Goal: Task Accomplishment & Management: Complete application form

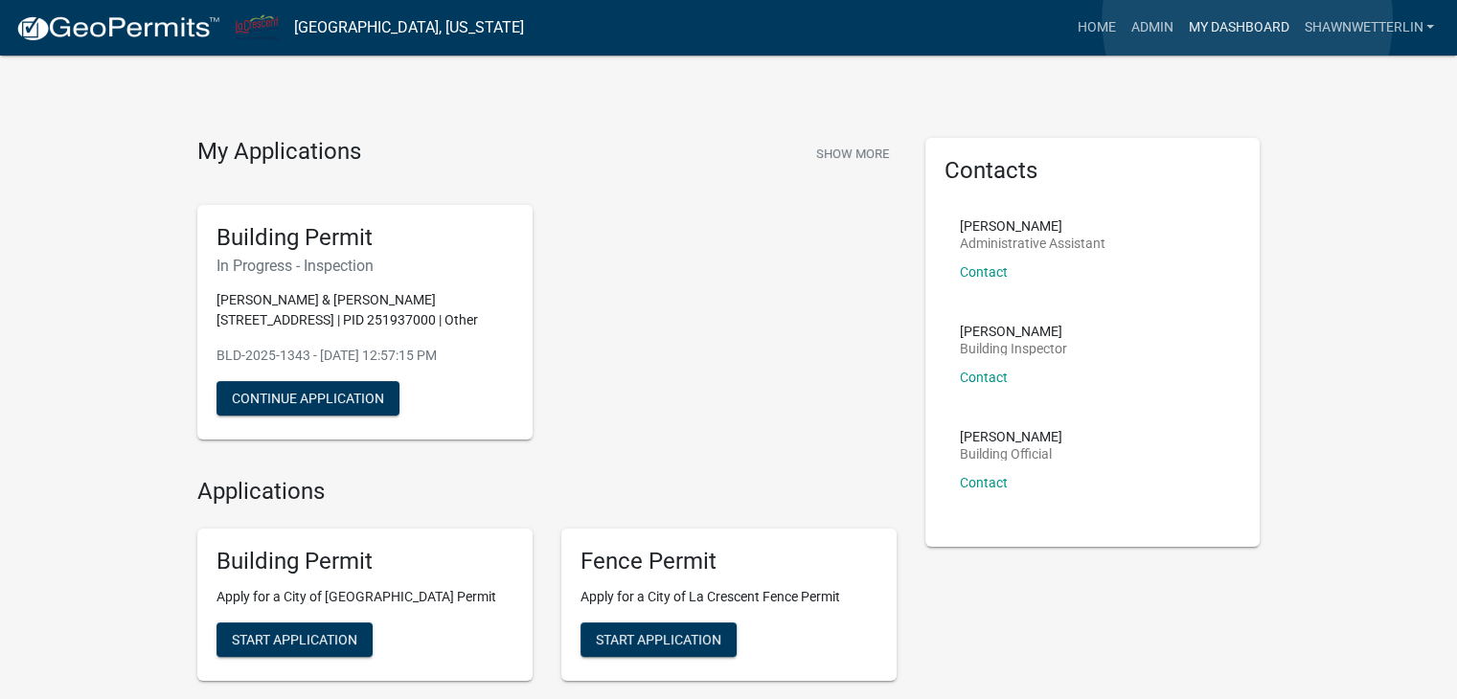
click at [1247, 20] on link "My Dashboard" at bounding box center [1238, 28] width 116 height 36
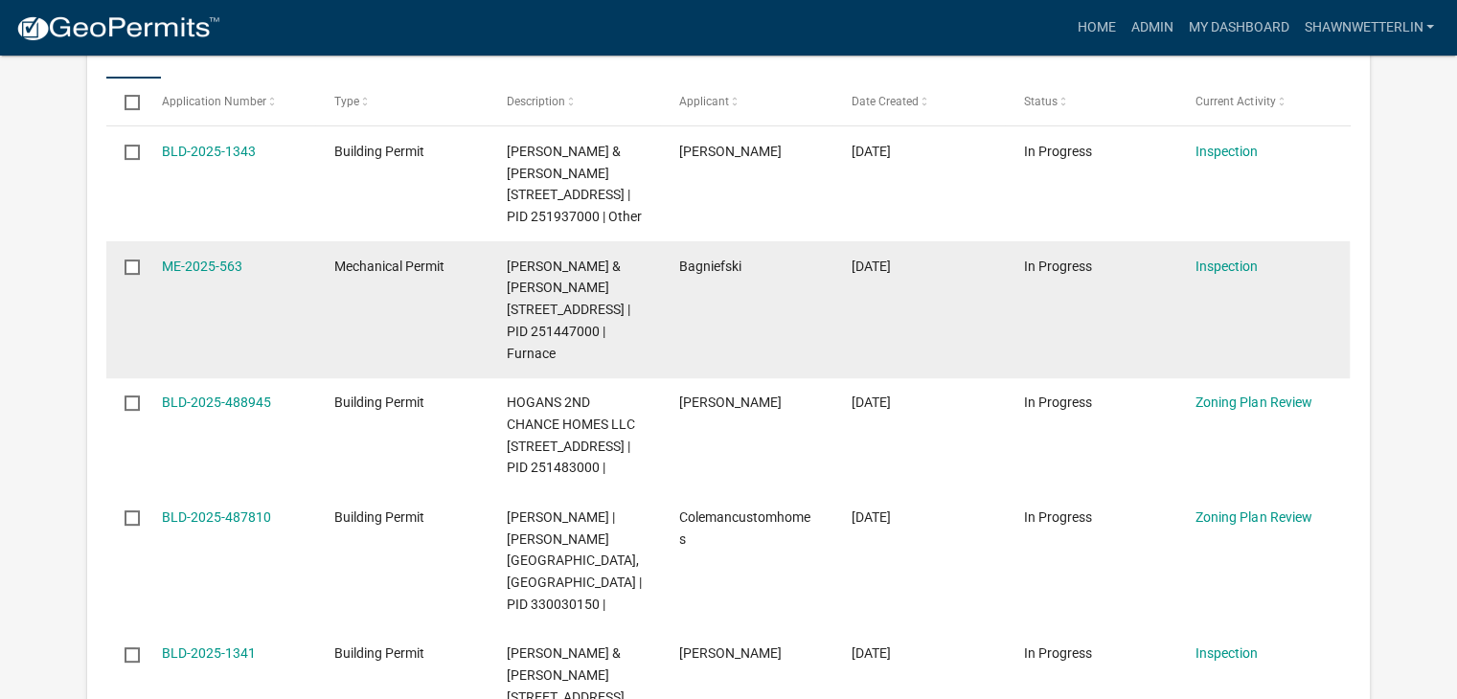
scroll to position [670, 0]
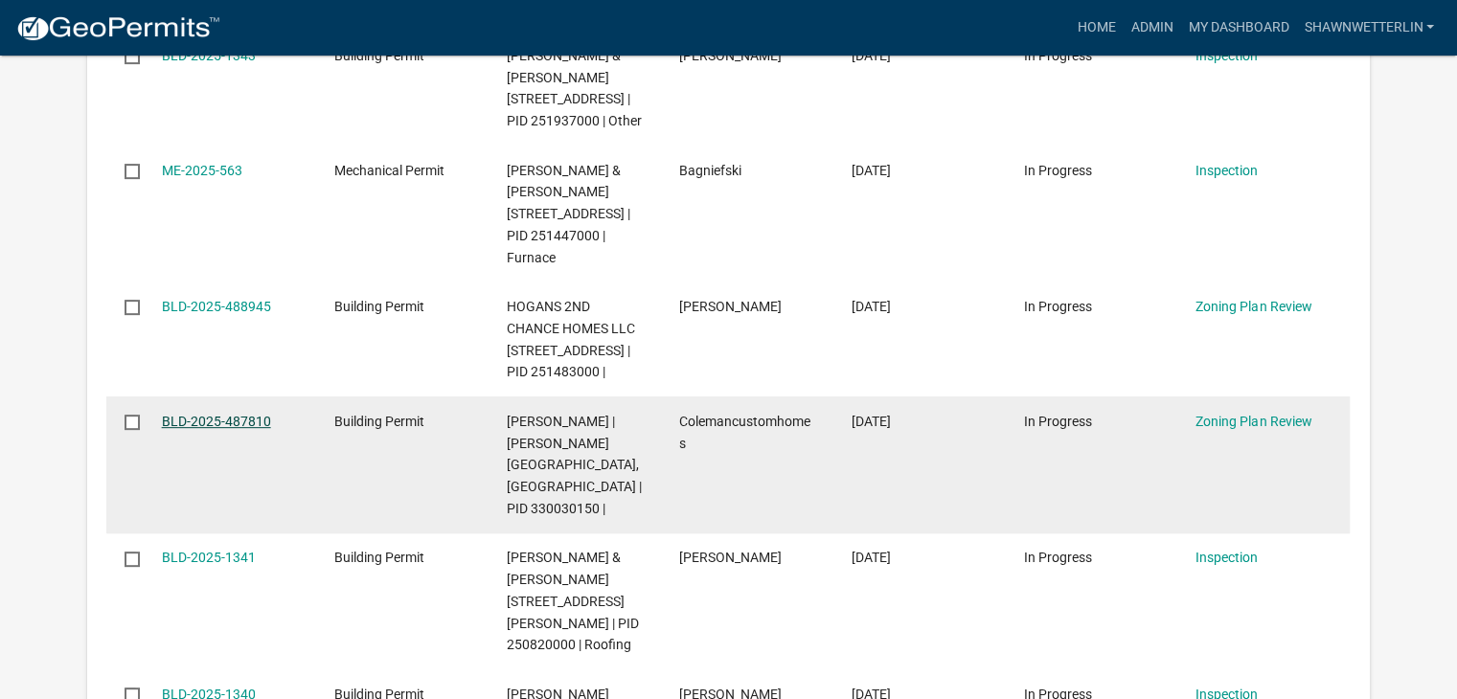
click at [220, 429] on link "BLD-2025-487810" at bounding box center [216, 421] width 109 height 15
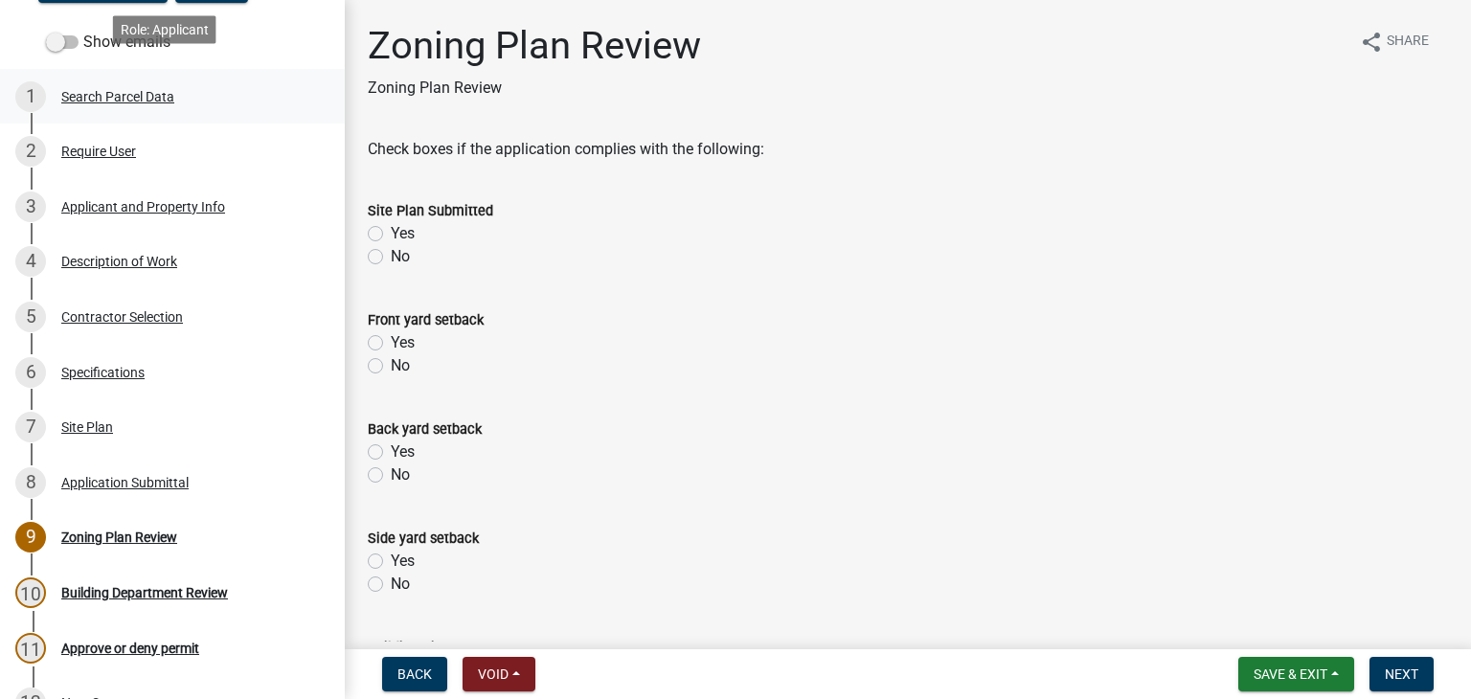
scroll to position [287, 0]
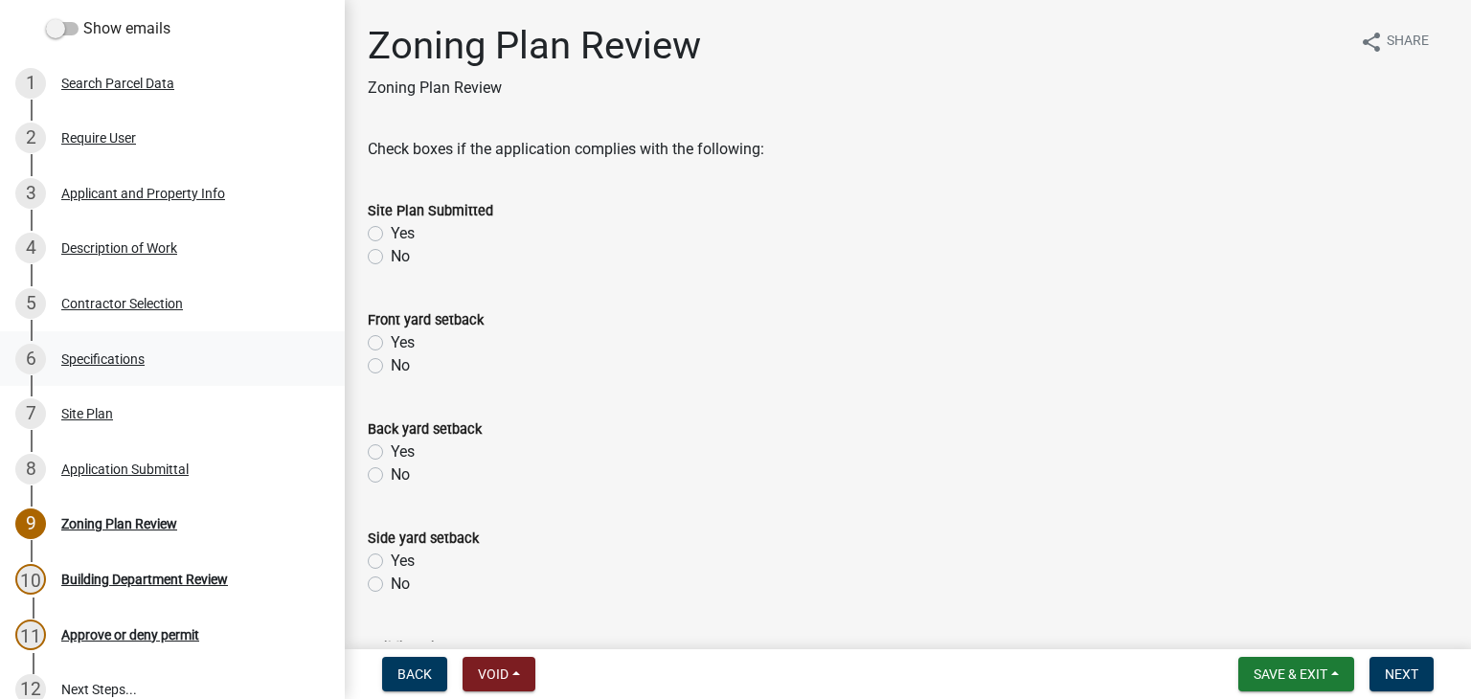
click at [101, 353] on div "Specifications" at bounding box center [102, 358] width 83 height 13
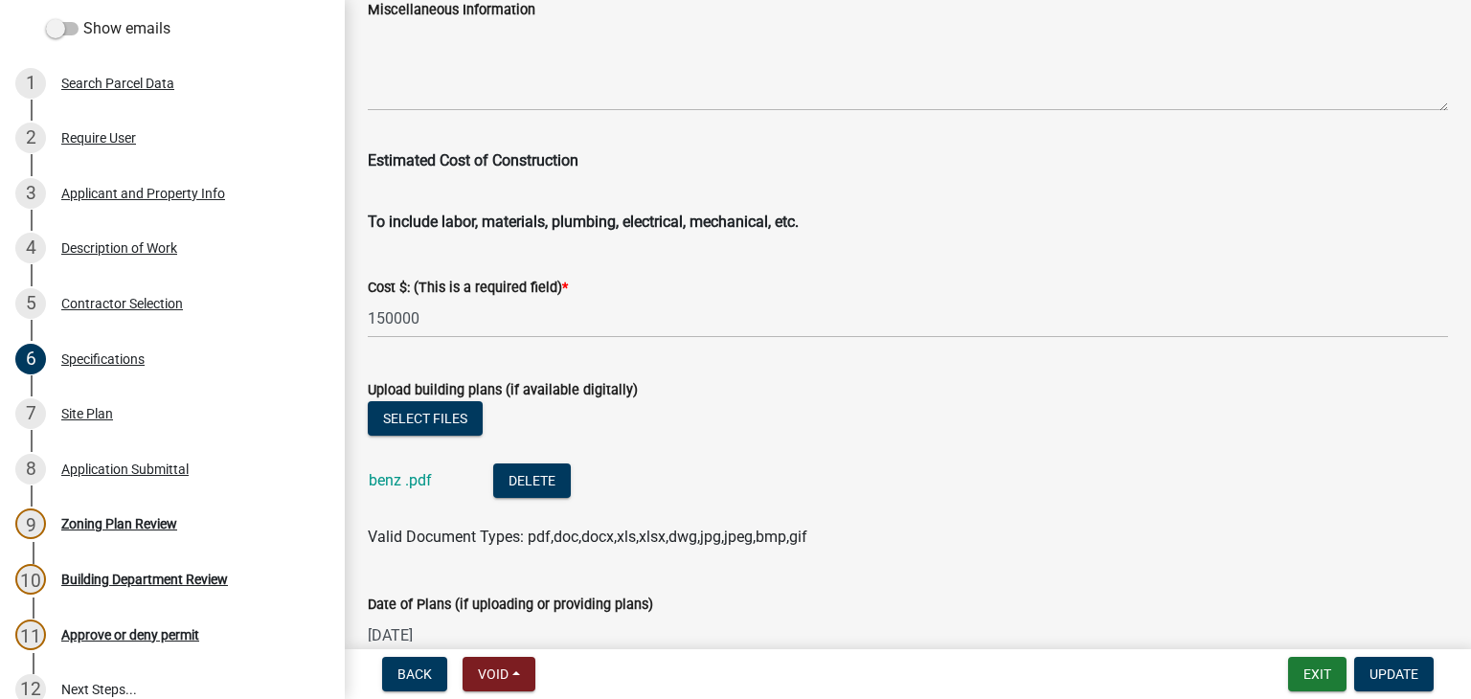
scroll to position [3256, 0]
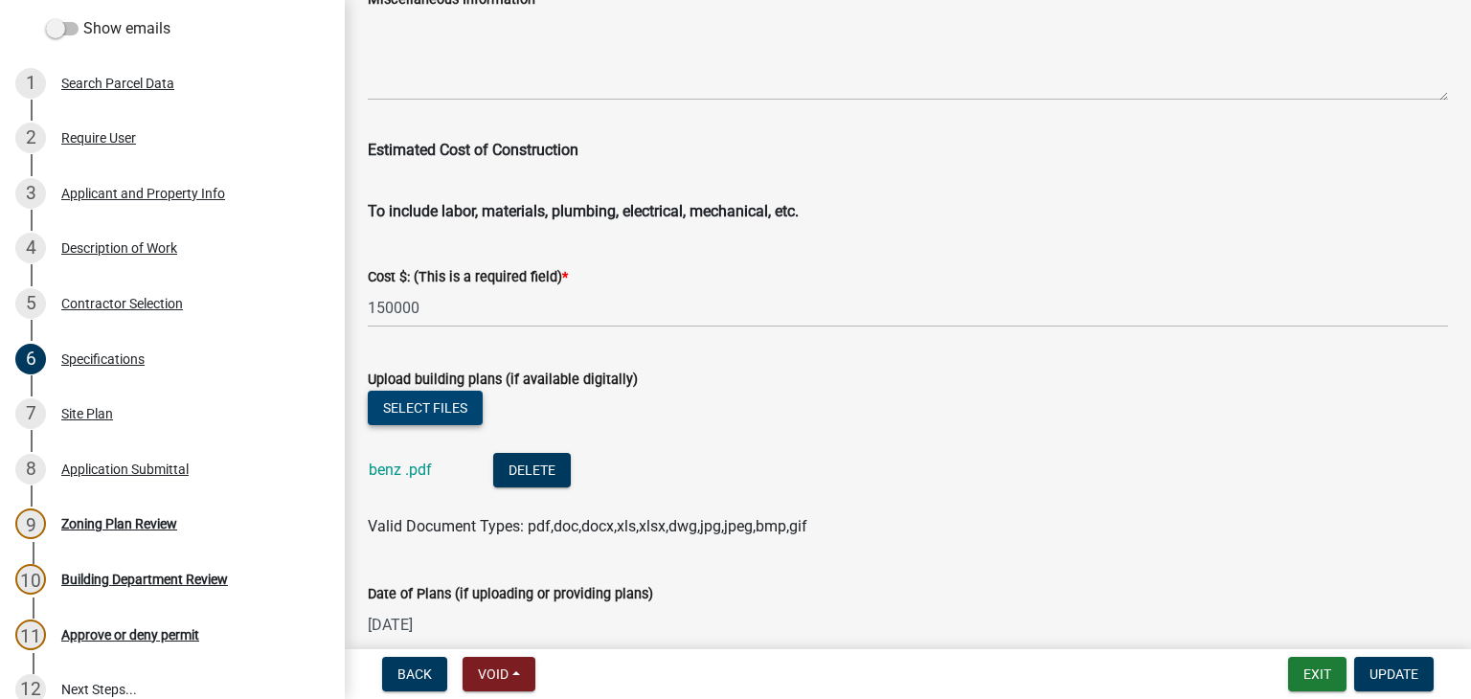
click at [429, 407] on button "Select files" at bounding box center [425, 408] width 115 height 34
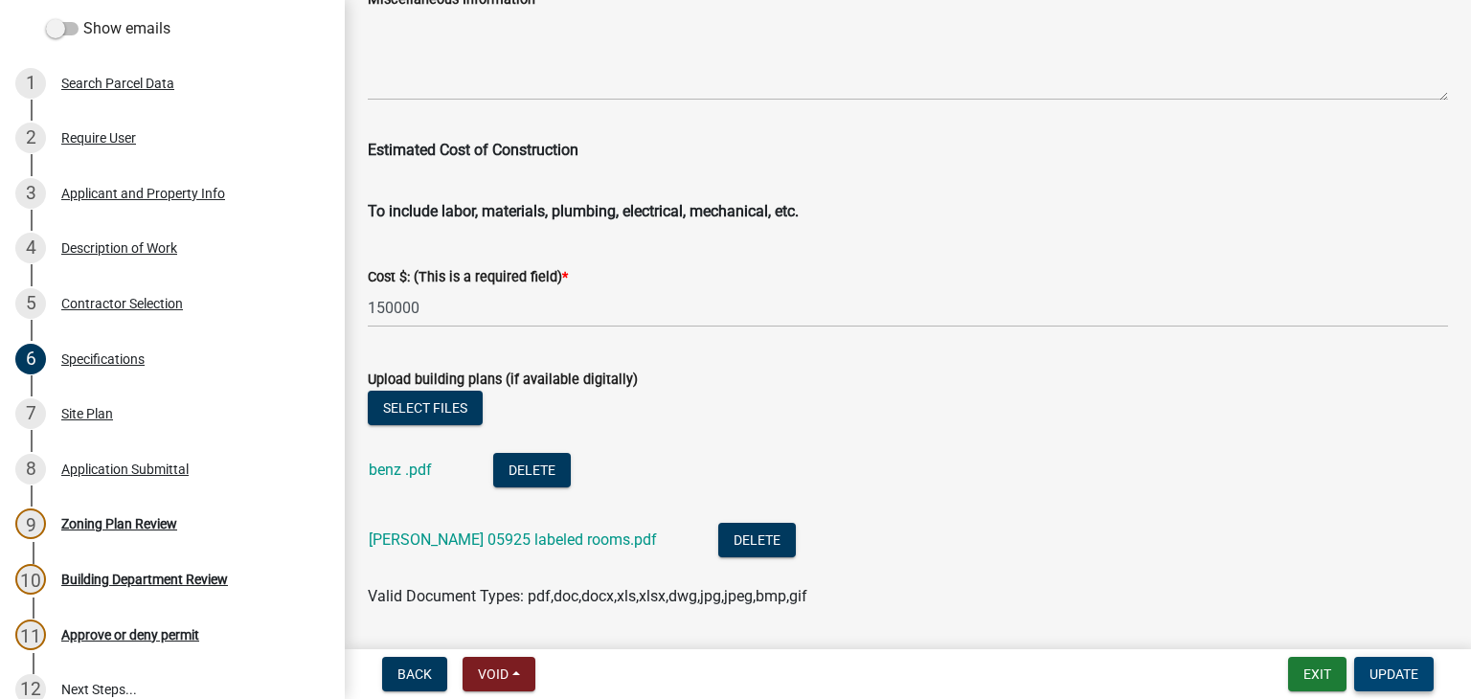
click at [1383, 667] on span "Update" at bounding box center [1393, 674] width 49 height 15
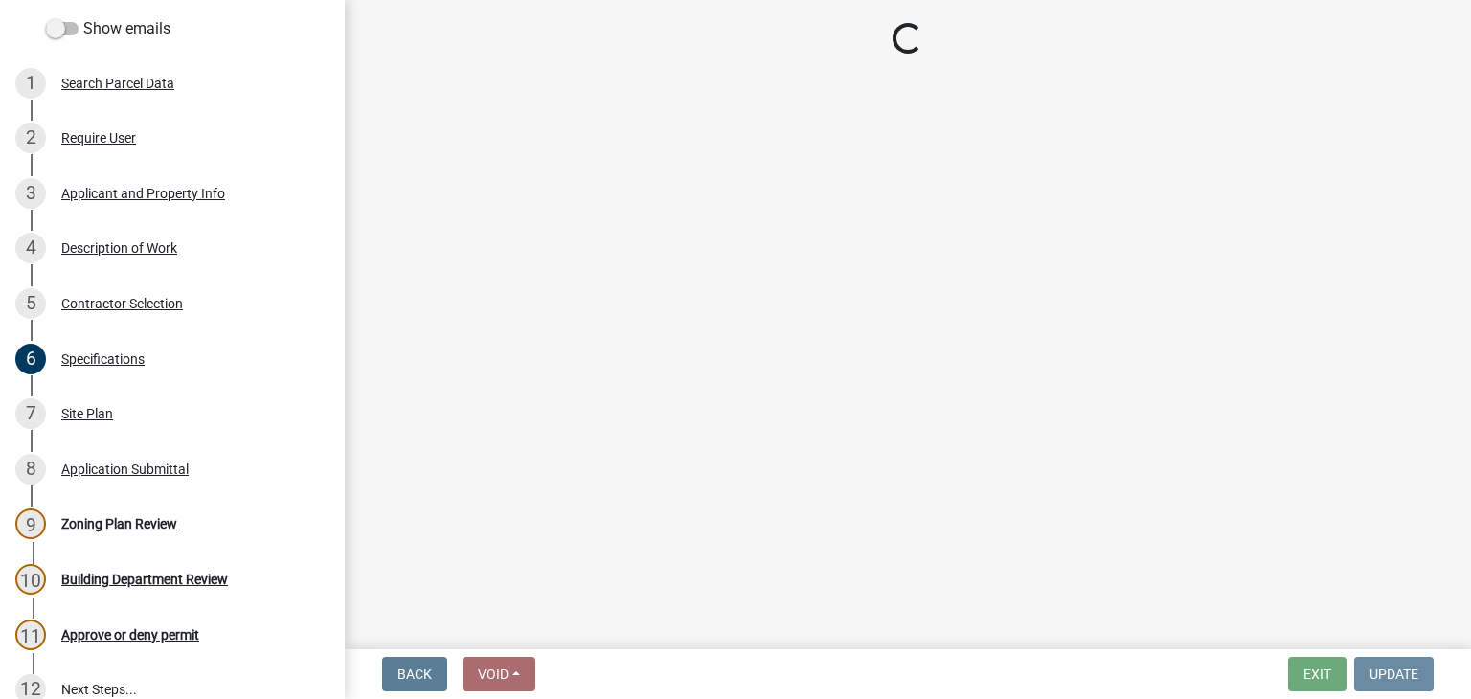
scroll to position [0, 0]
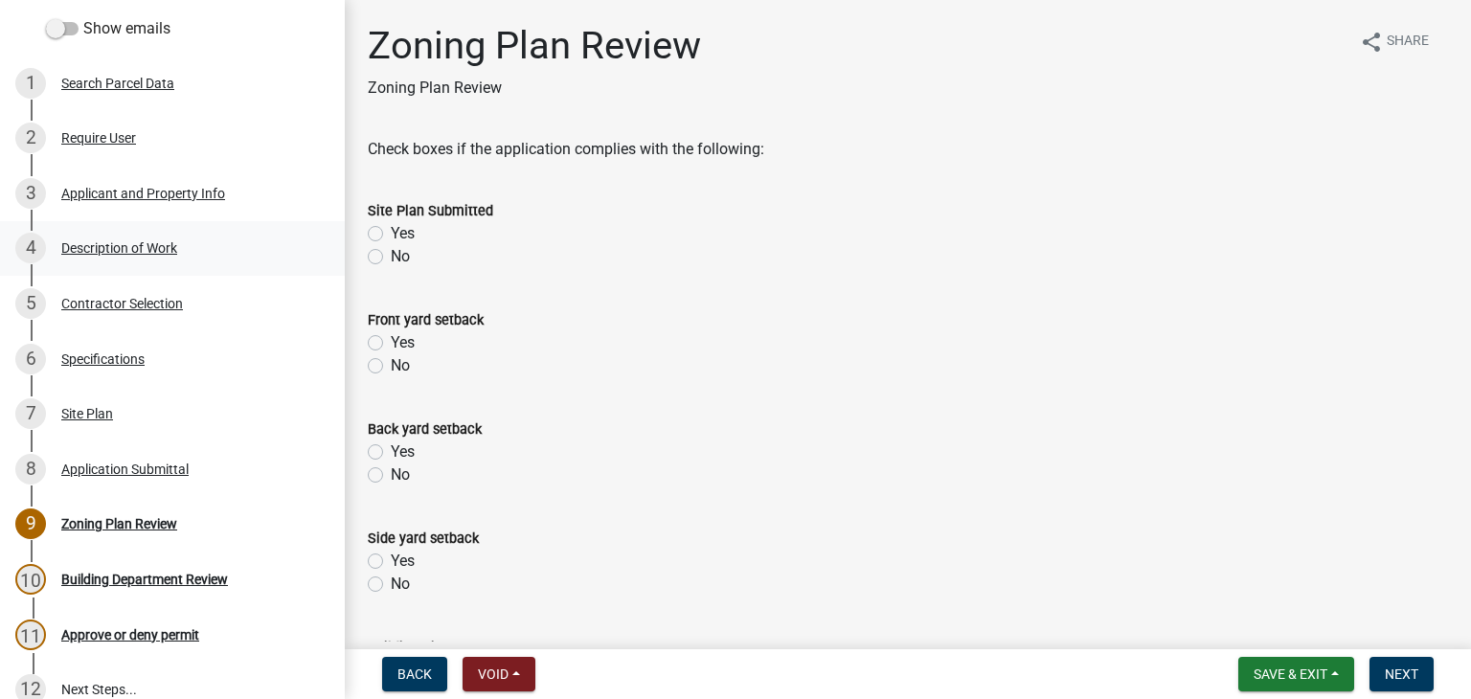
click at [115, 254] on div "Description of Work" at bounding box center [119, 247] width 116 height 13
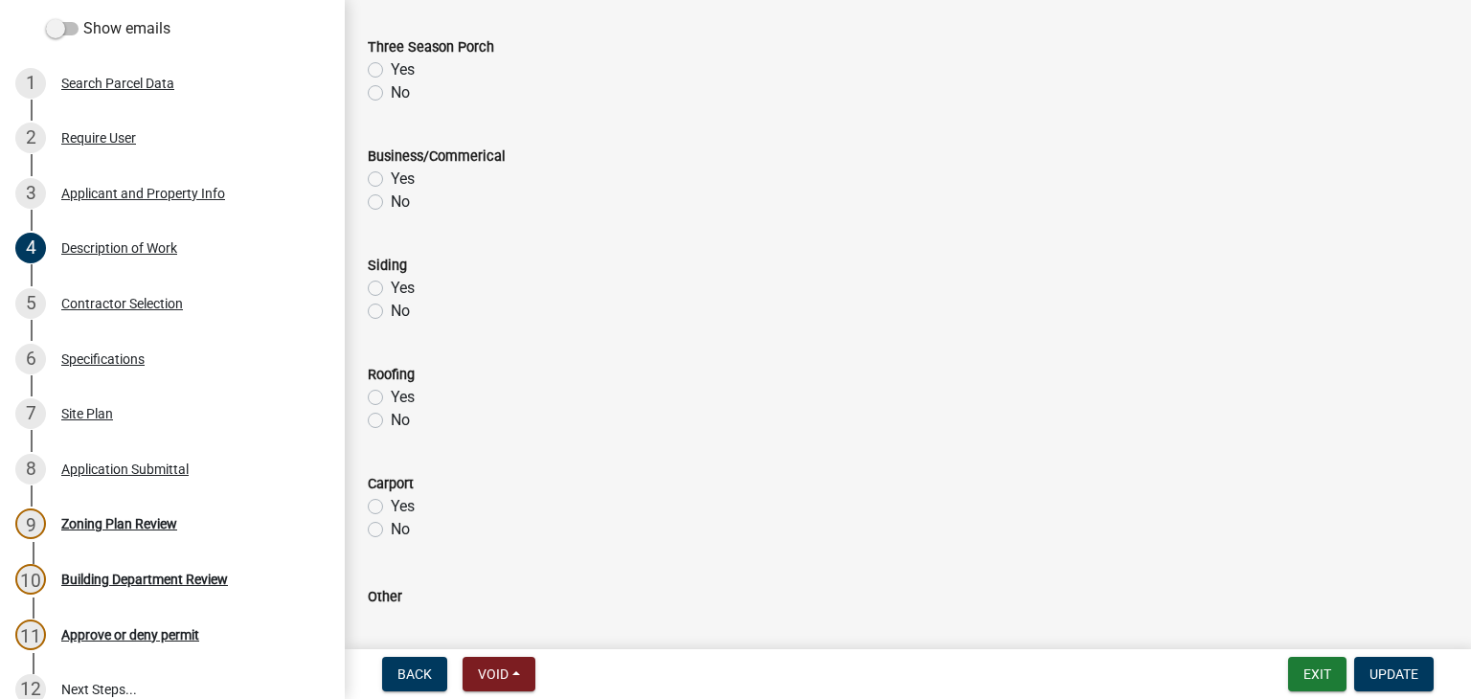
scroll to position [961, 0]
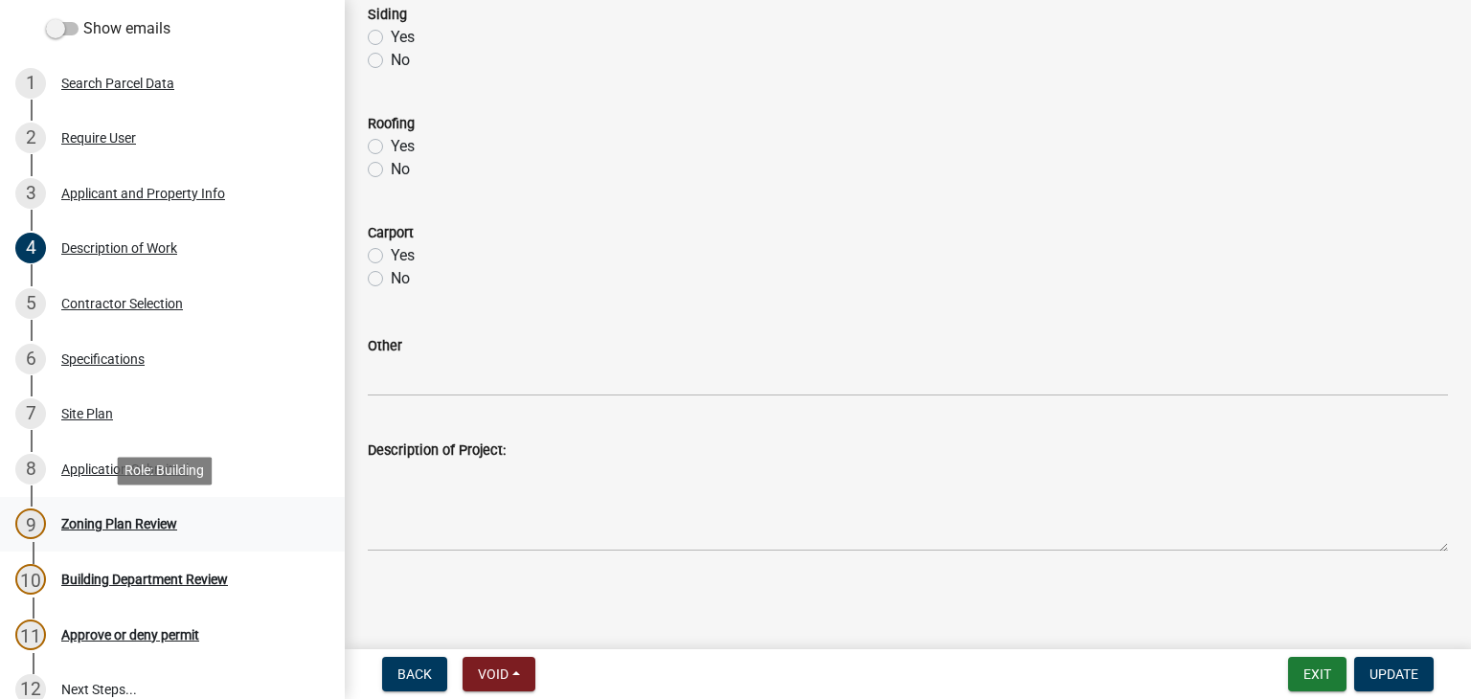
click at [130, 522] on div "Zoning Plan Review" at bounding box center [119, 523] width 116 height 13
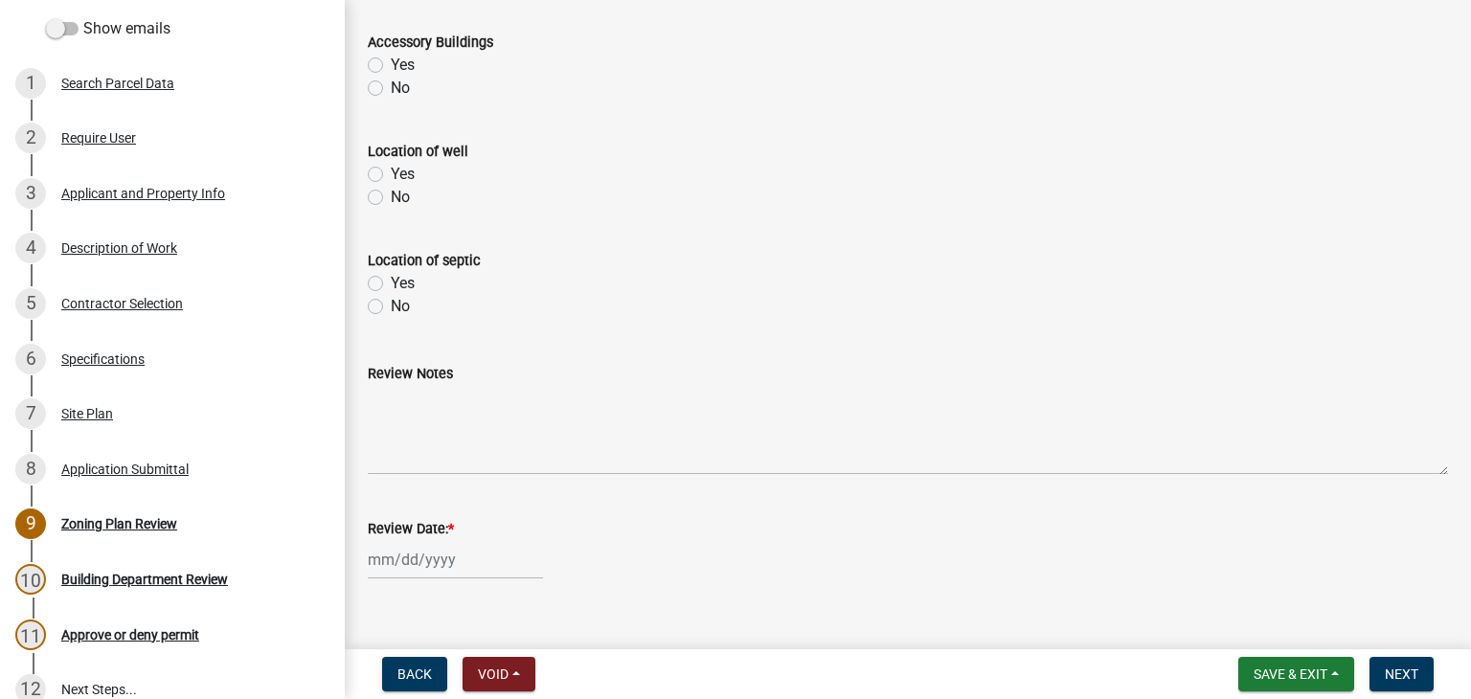
scroll to position [862, 0]
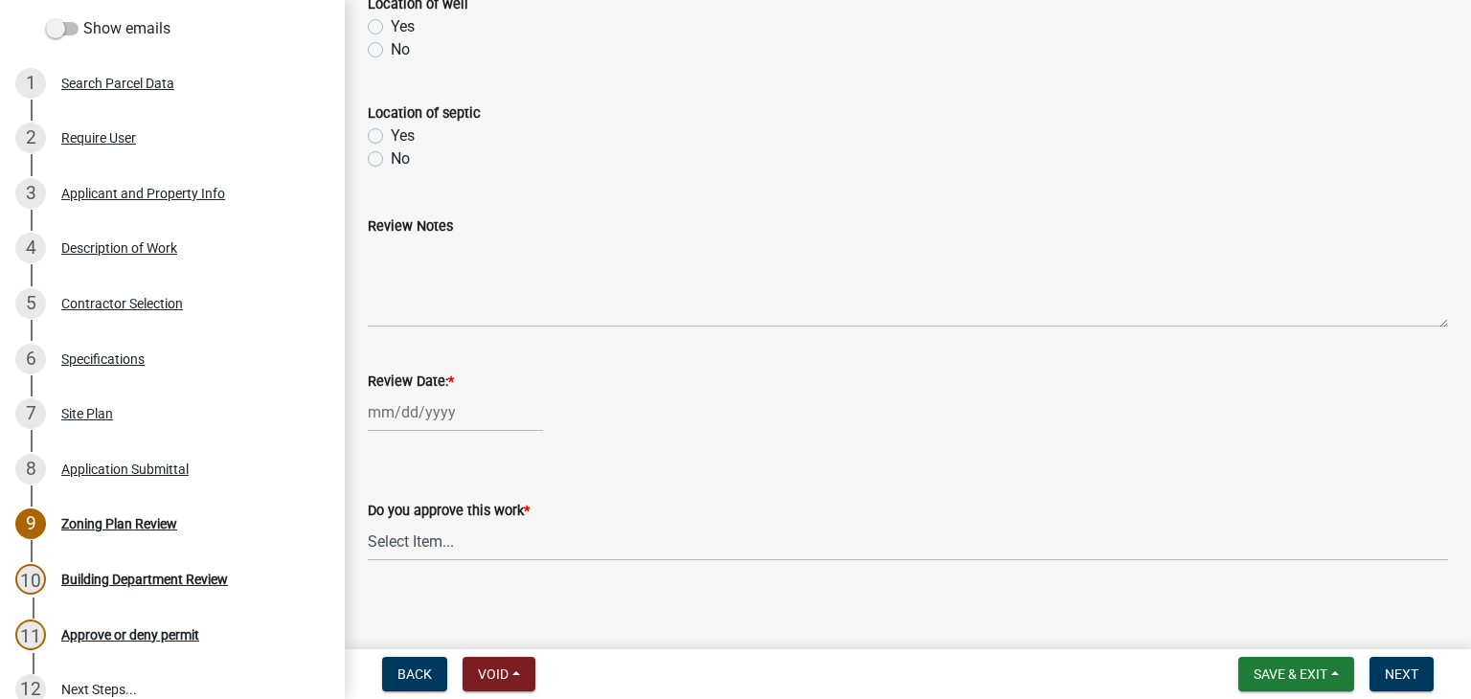
select select "10"
select select "2025"
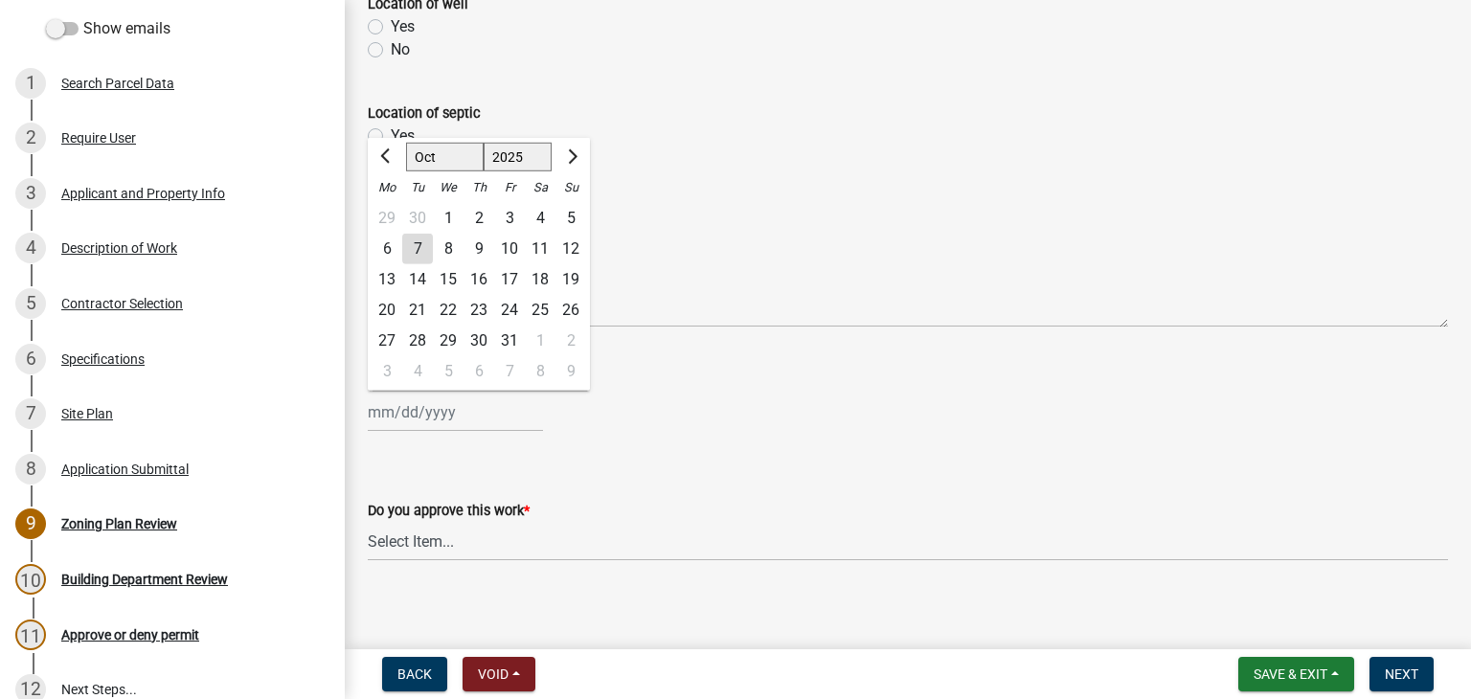
click at [460, 414] on div "[PERSON_NAME] Feb Mar Apr [PERSON_NAME][DATE] Oct Nov [DATE] 1526 1527 1528 152…" at bounding box center [455, 412] width 175 height 39
click at [414, 252] on div "7" at bounding box center [417, 249] width 31 height 31
type input "[DATE]"
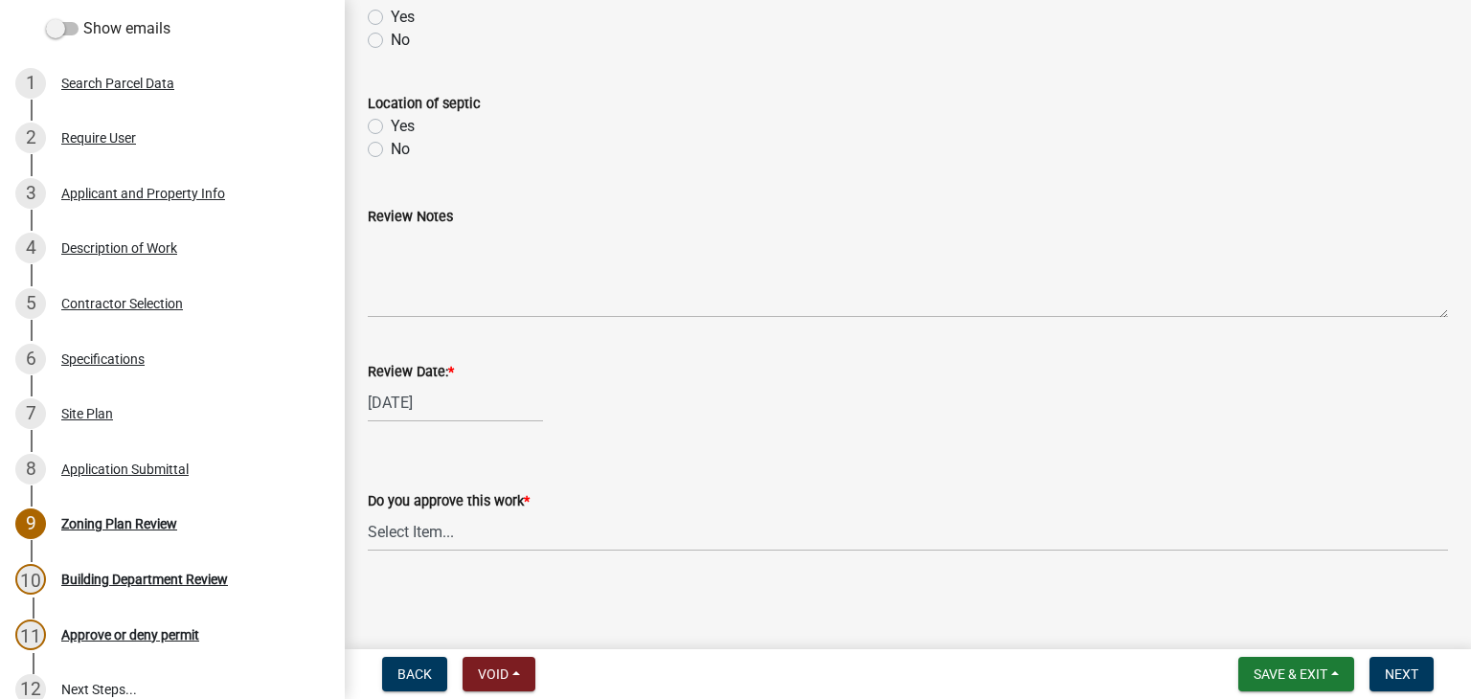
scroll to position [873, 0]
click at [408, 514] on select "Select Item... Yes No" at bounding box center [908, 529] width 1080 height 39
click at [368, 510] on select "Select Item... Yes No" at bounding box center [908, 529] width 1080 height 39
select select "90a60f2d-528c-4c9a-9c39-f00b3f6598b9"
click at [1410, 667] on span "Next" at bounding box center [1402, 674] width 34 height 15
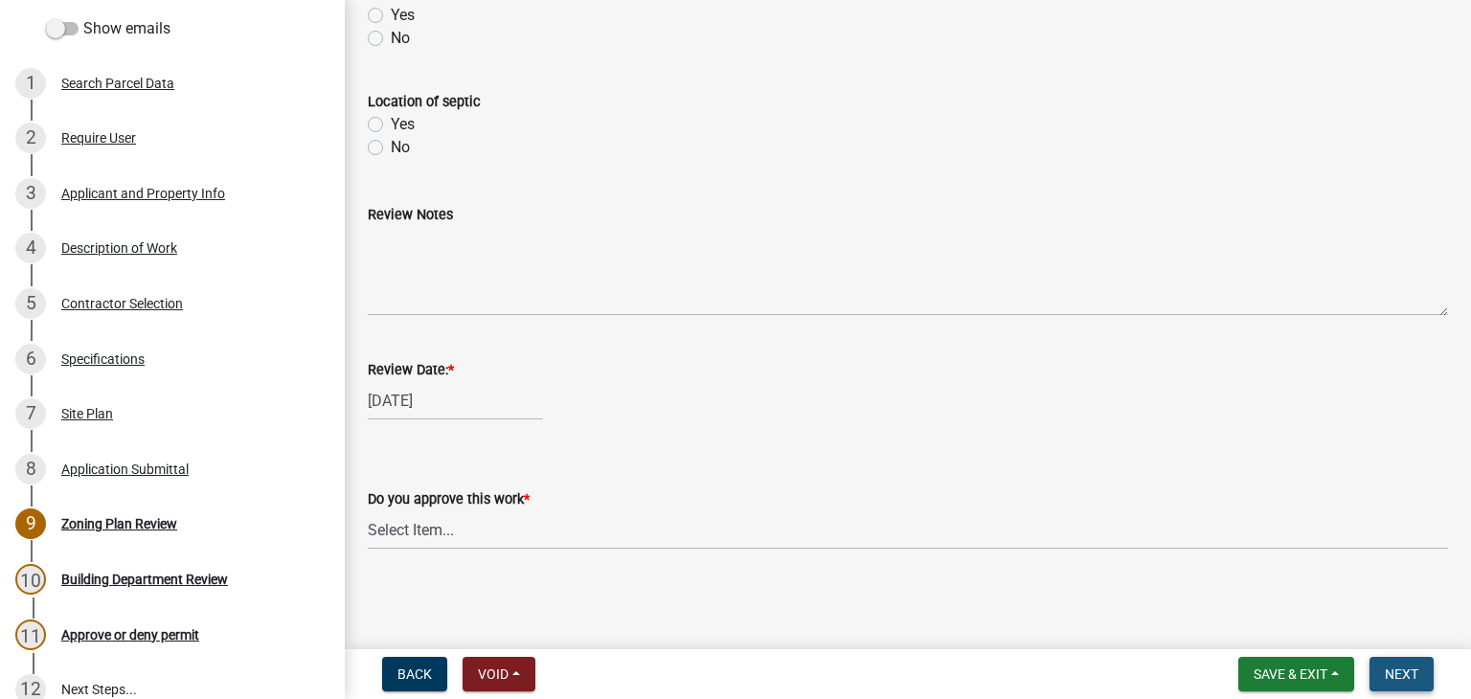
scroll to position [0, 0]
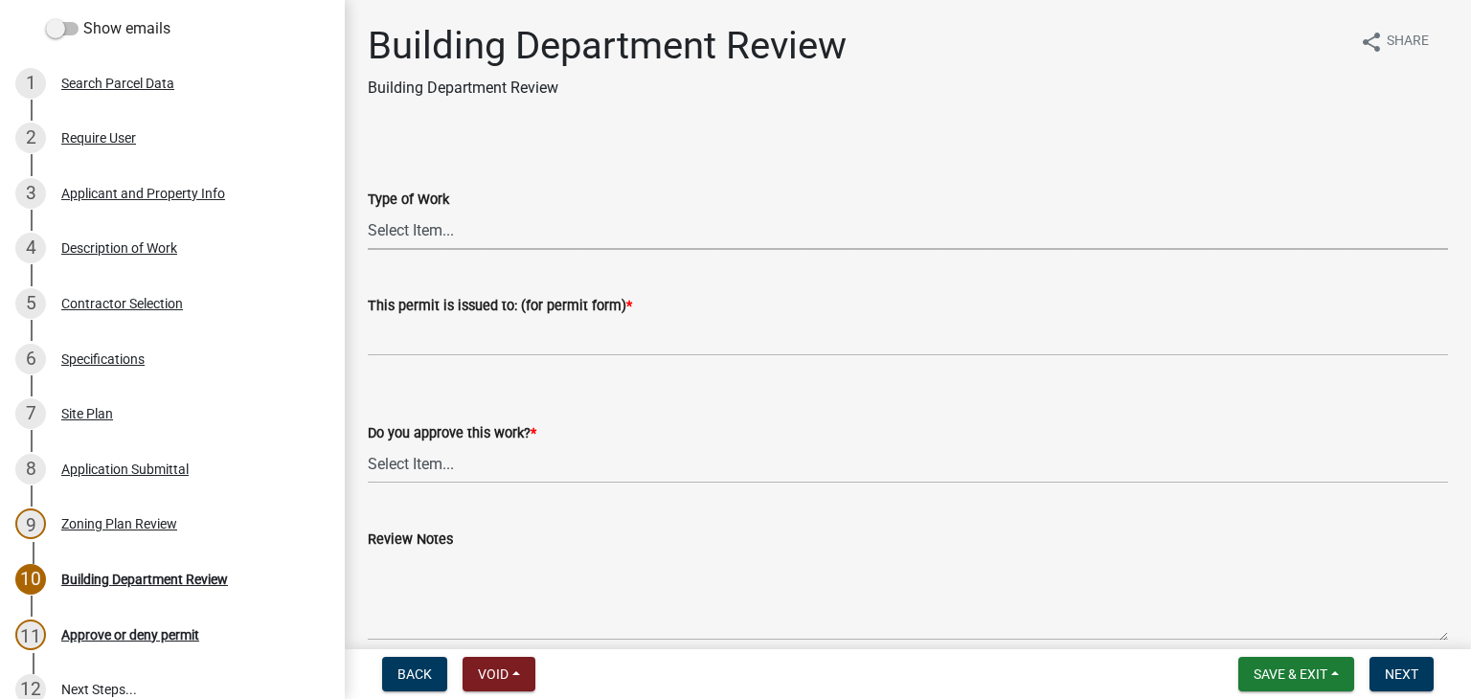
click at [427, 229] on select "Select Item... Roofing Siding Deck Other" at bounding box center [908, 230] width 1080 height 39
click at [368, 211] on select "Select Item... Roofing Siding Deck Other" at bounding box center [908, 230] width 1080 height 39
select select "87bb139e-f6c2-4dc9-9ab4-6233e73c59eb"
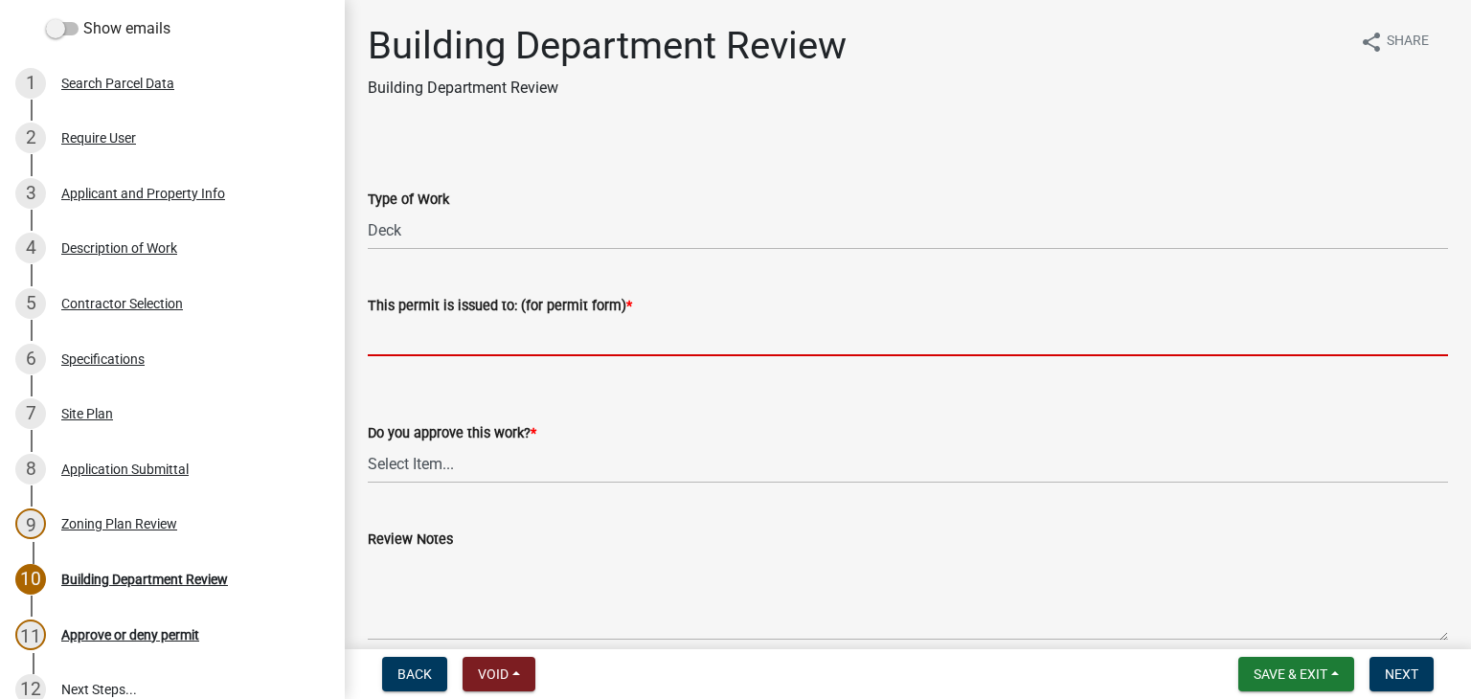
click at [437, 338] on input "This permit is issued to: (for permit form) *" at bounding box center [908, 336] width 1080 height 39
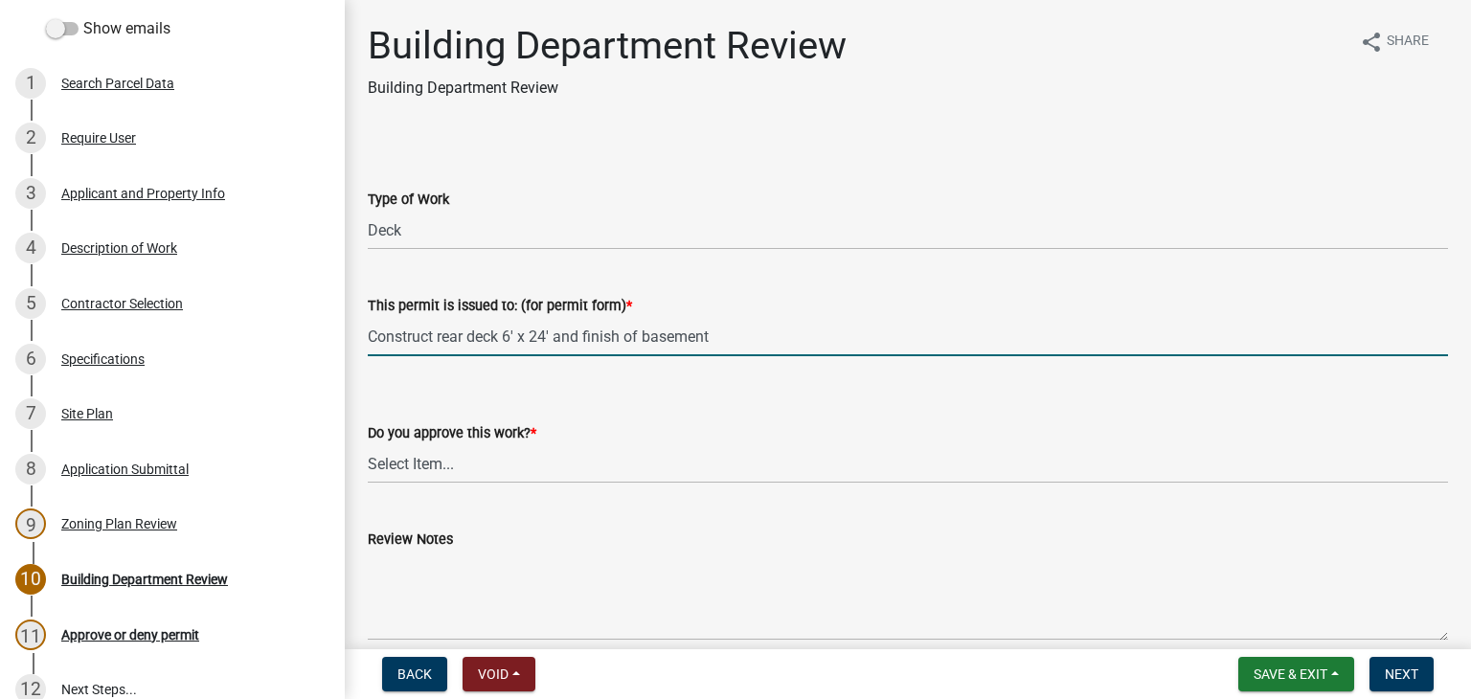
type input "Construct rear deck 6' x 24' and finish of basement"
click at [406, 471] on select "Select Item... Yes No" at bounding box center [908, 463] width 1080 height 39
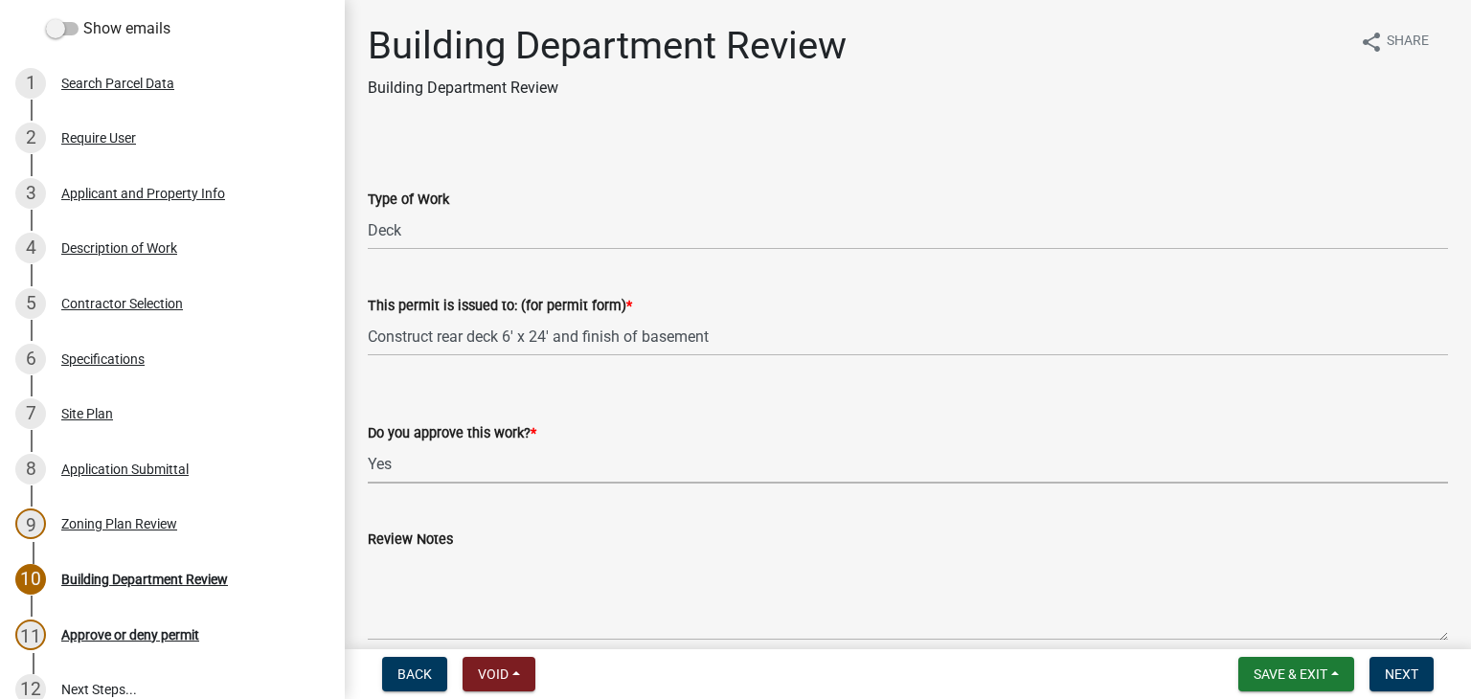
click at [368, 444] on select "Select Item... Yes No" at bounding box center [908, 463] width 1080 height 39
select select "689549b3-38a5-47de-8a89-287a50612ed0"
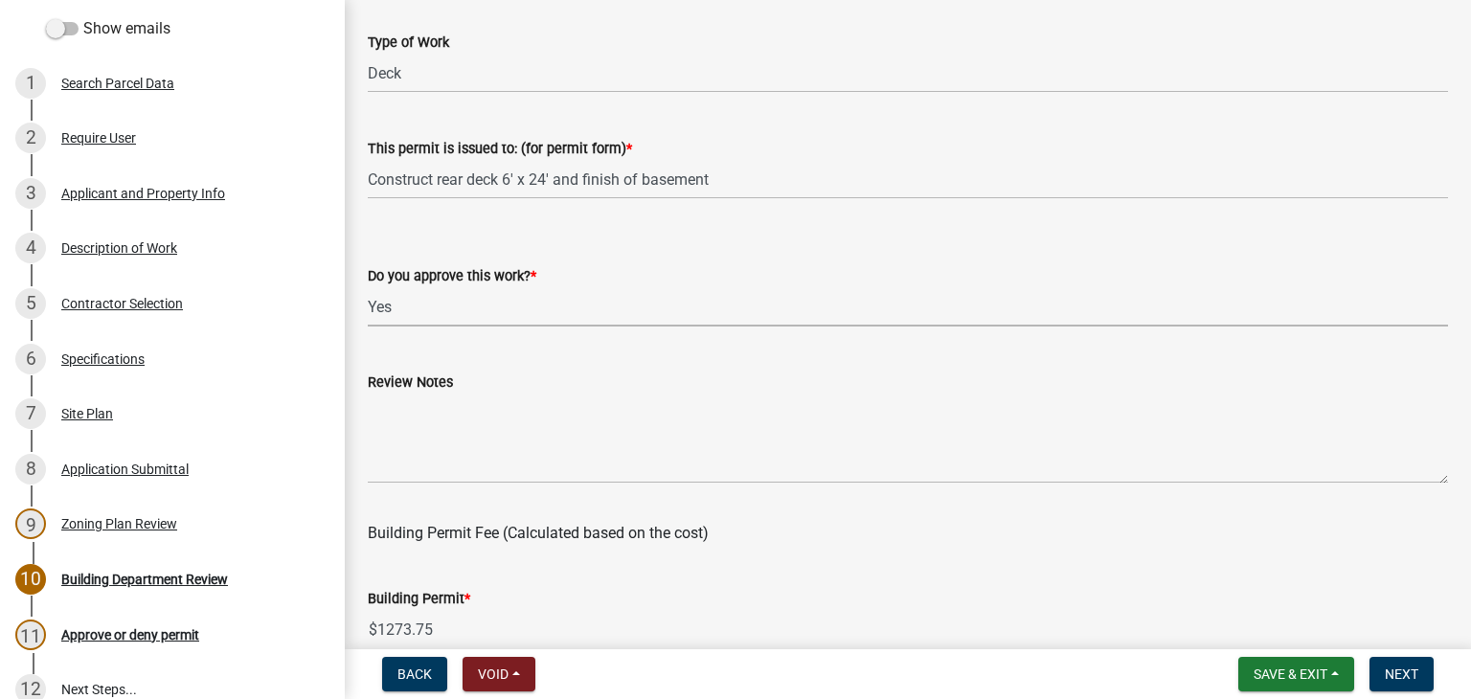
scroll to position [192, 0]
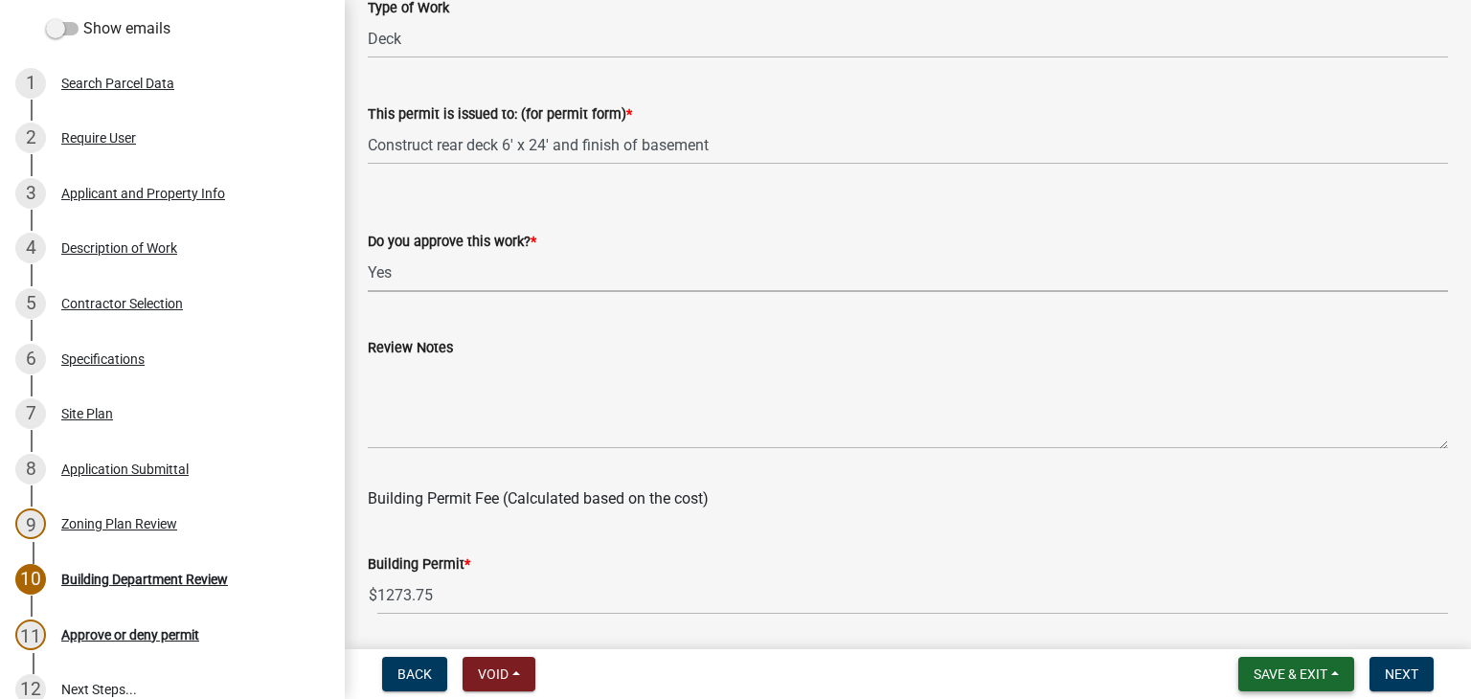
click at [1331, 669] on button "Save & Exit" at bounding box center [1296, 674] width 116 height 34
click at [1270, 579] on button "Save" at bounding box center [1277, 578] width 153 height 46
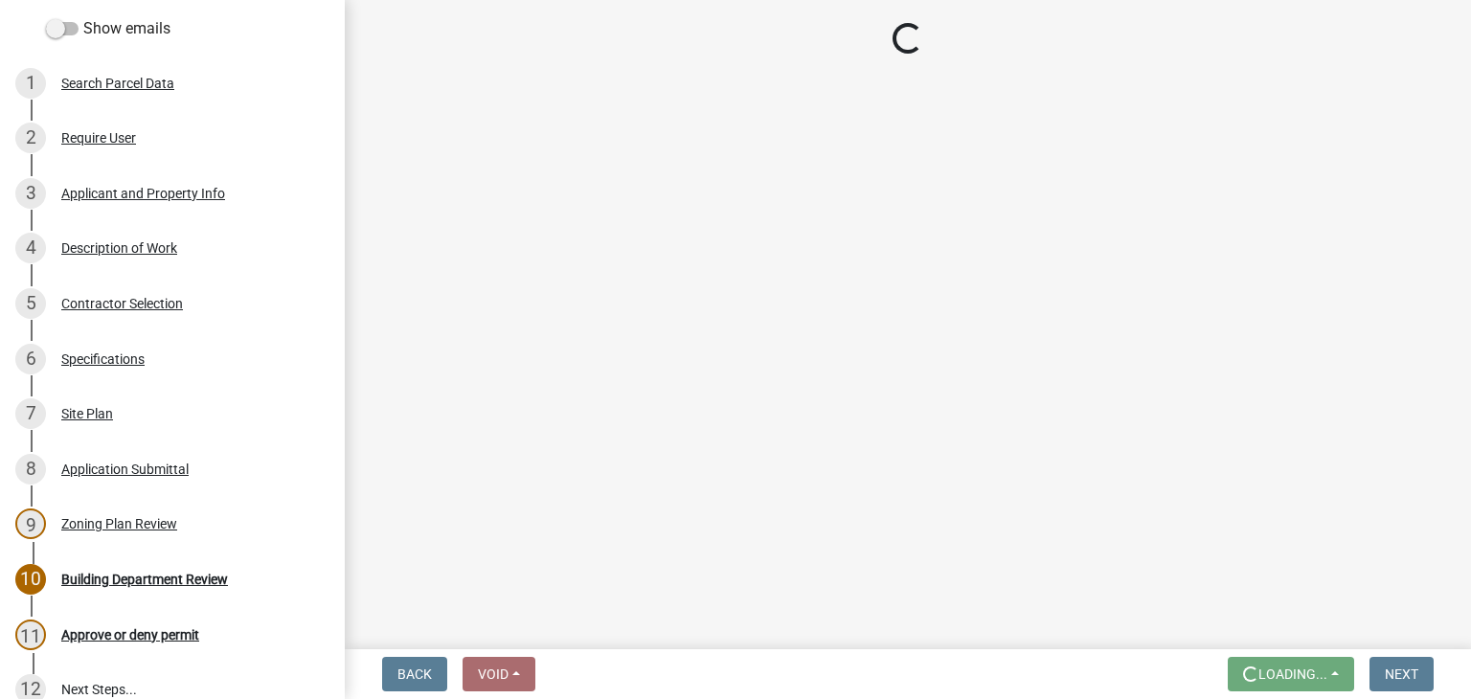
scroll to position [0, 0]
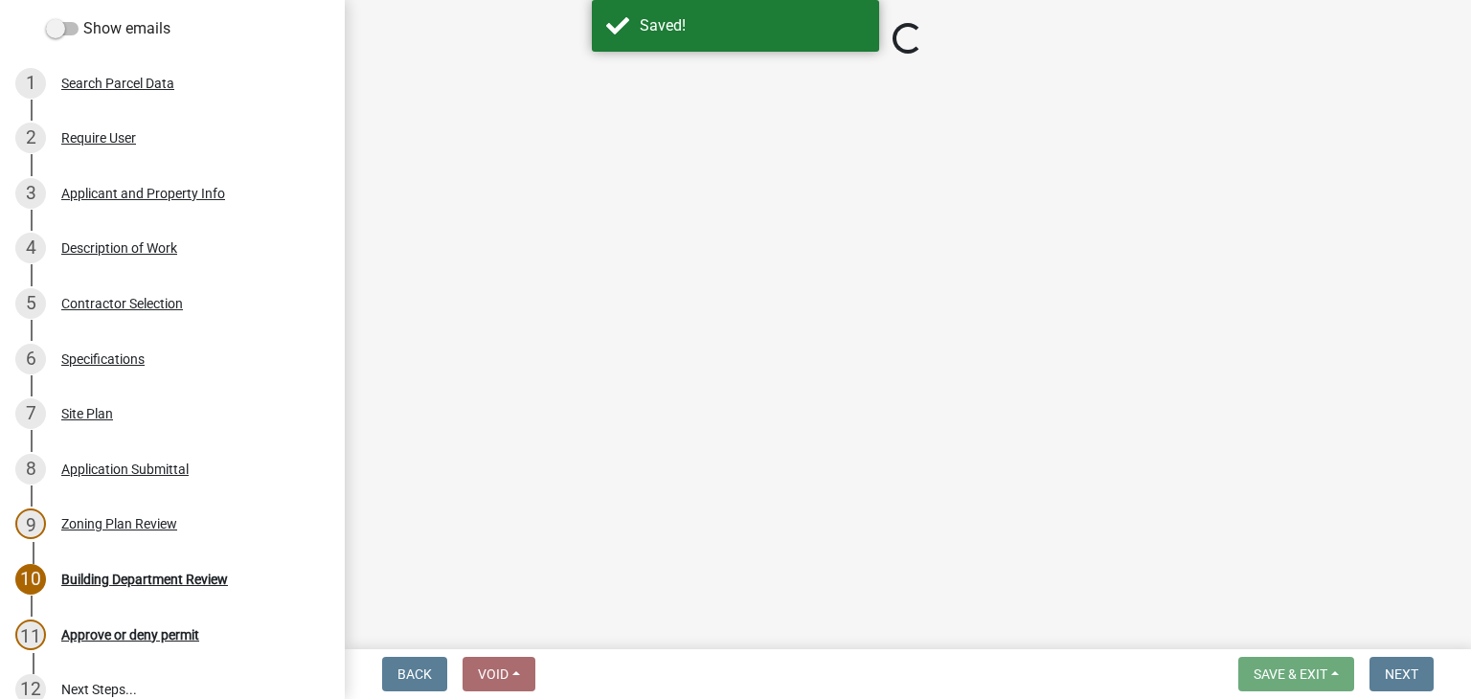
select select "87bb139e-f6c2-4dc9-9ab4-6233e73c59eb"
select select "689549b3-38a5-47de-8a89-287a50612ed0"
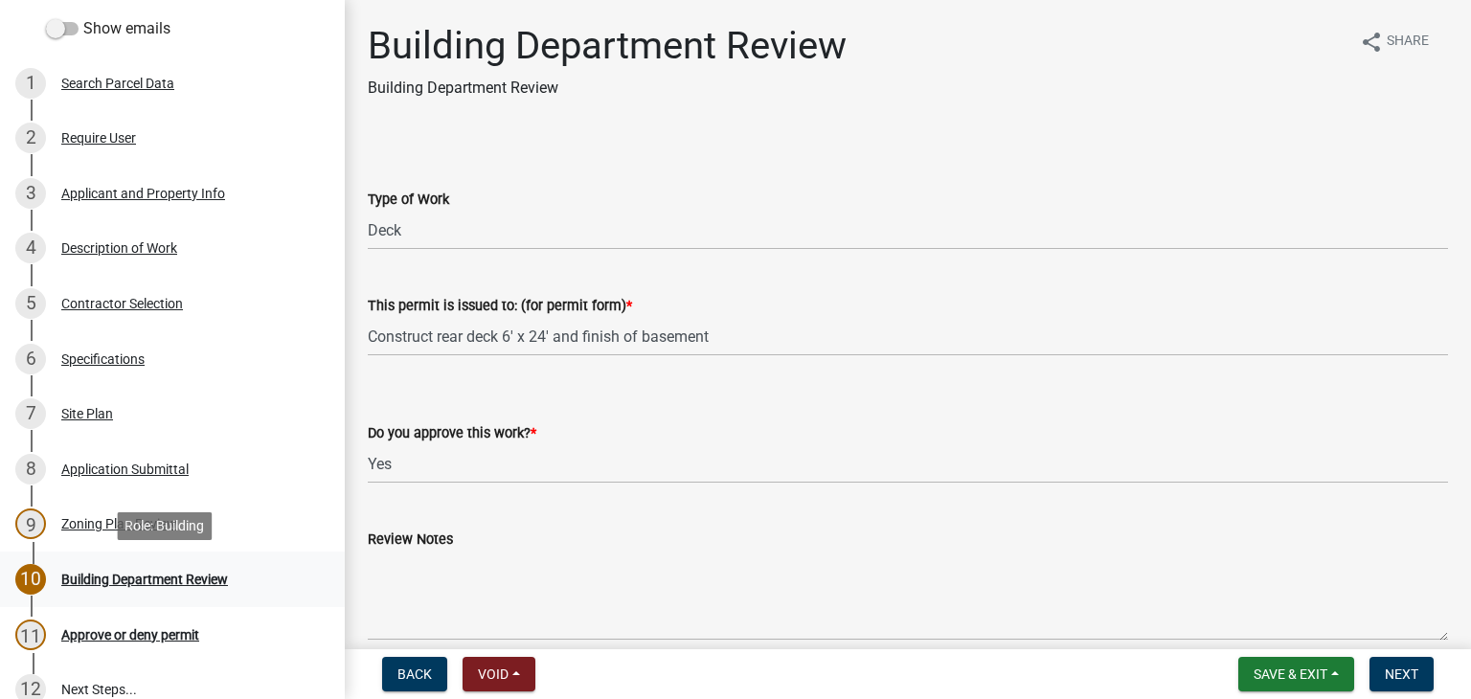
click at [130, 576] on div "Building Department Review" at bounding box center [144, 579] width 167 height 13
click at [98, 356] on div "Specifications" at bounding box center [102, 358] width 83 height 13
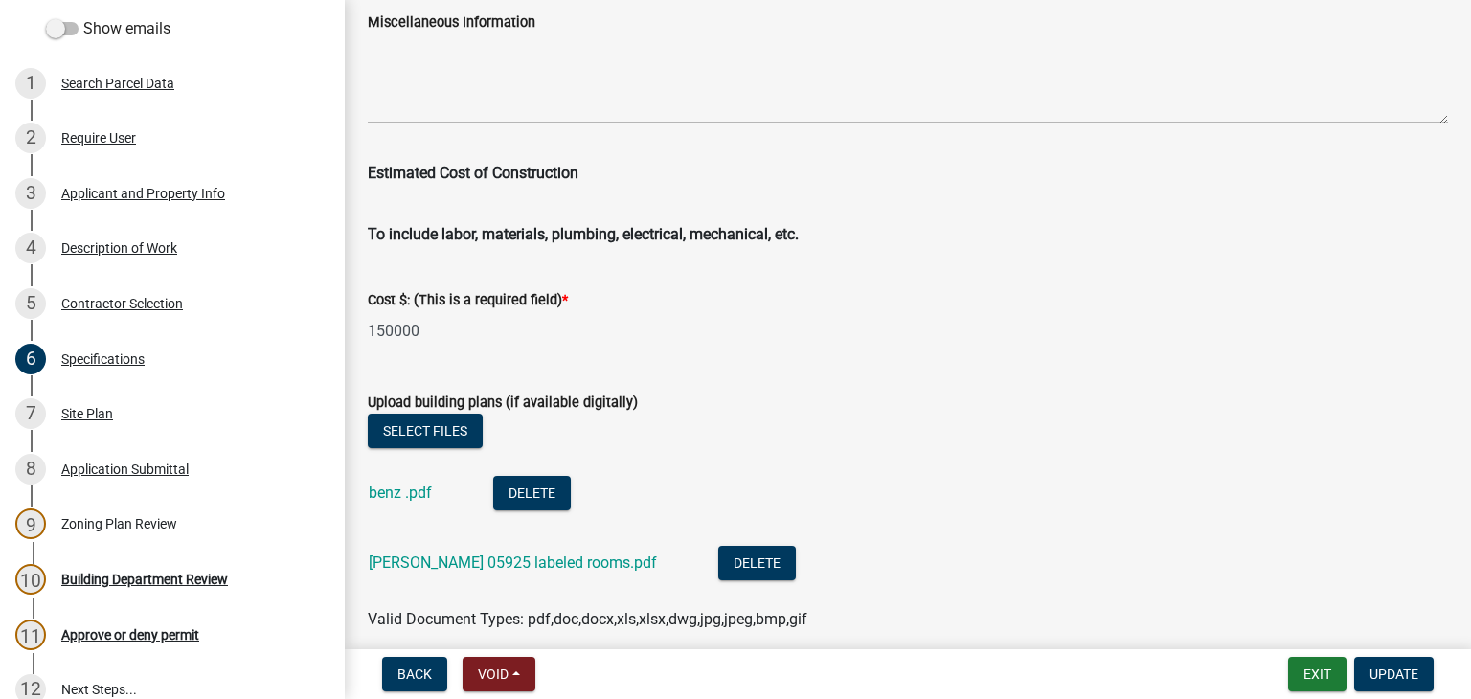
scroll to position [3229, 0]
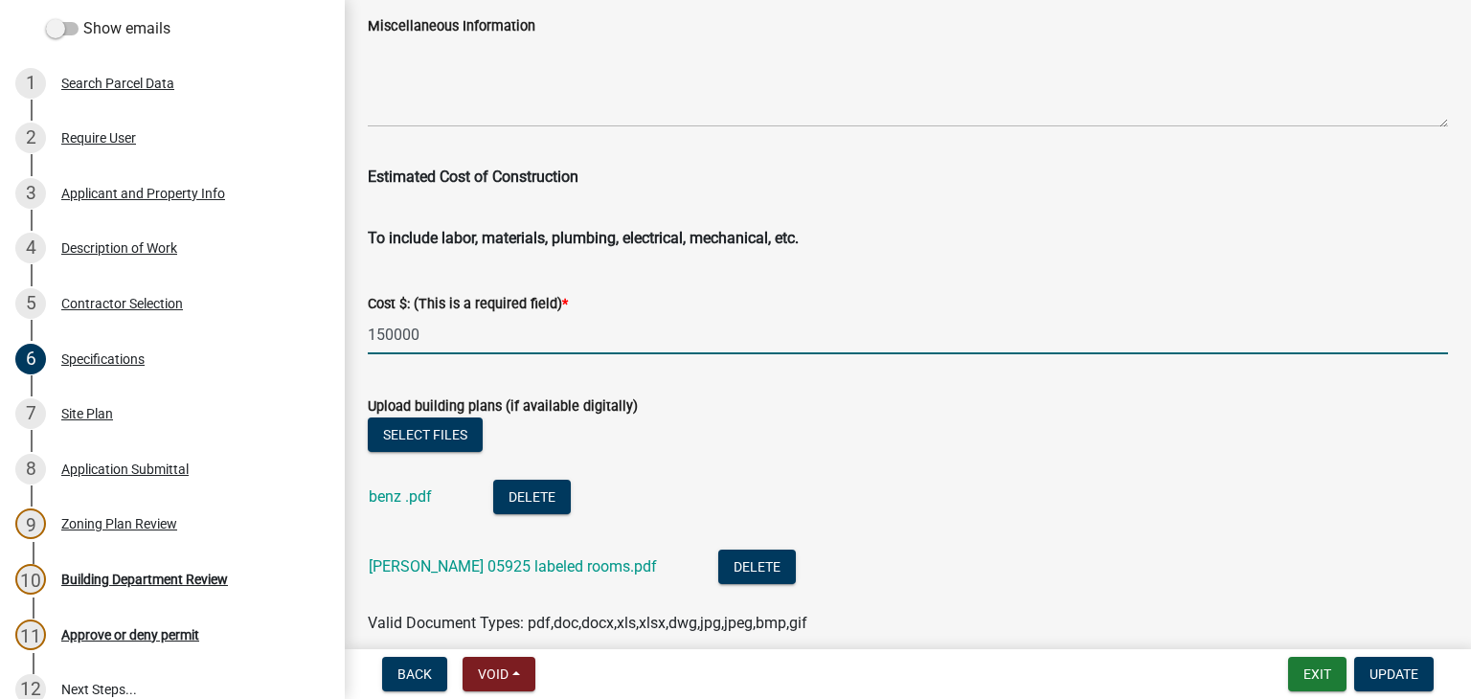
click at [391, 334] on input "150000" at bounding box center [908, 334] width 1080 height 39
click at [420, 334] on input "80000" at bounding box center [908, 334] width 1080 height 39
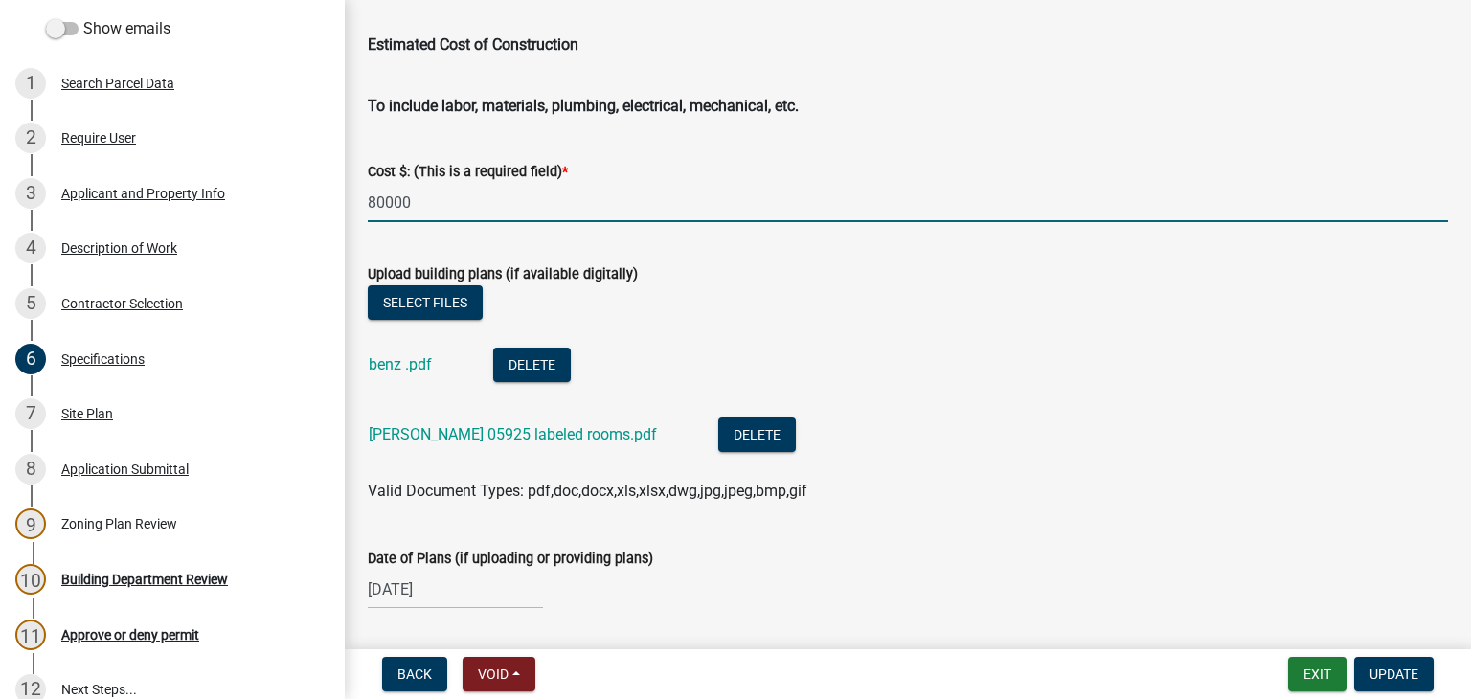
scroll to position [3421, 0]
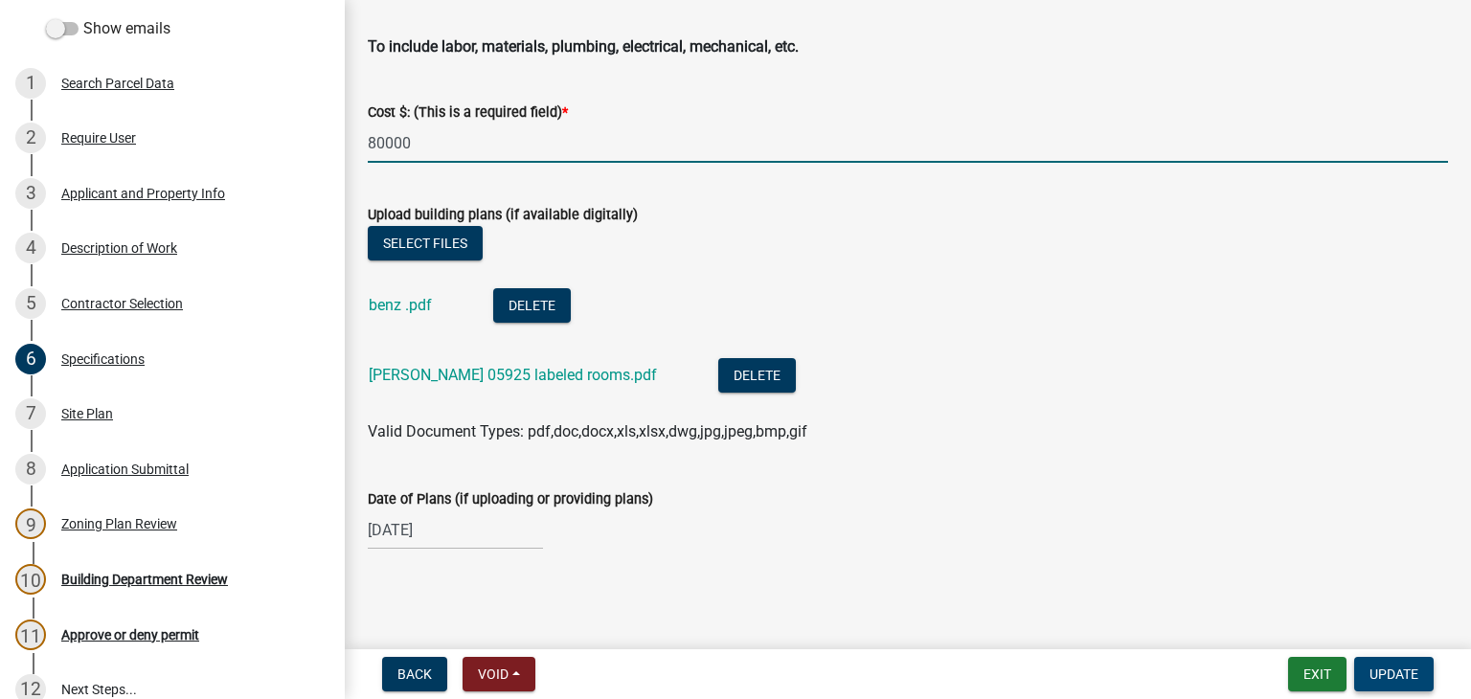
type input "80000"
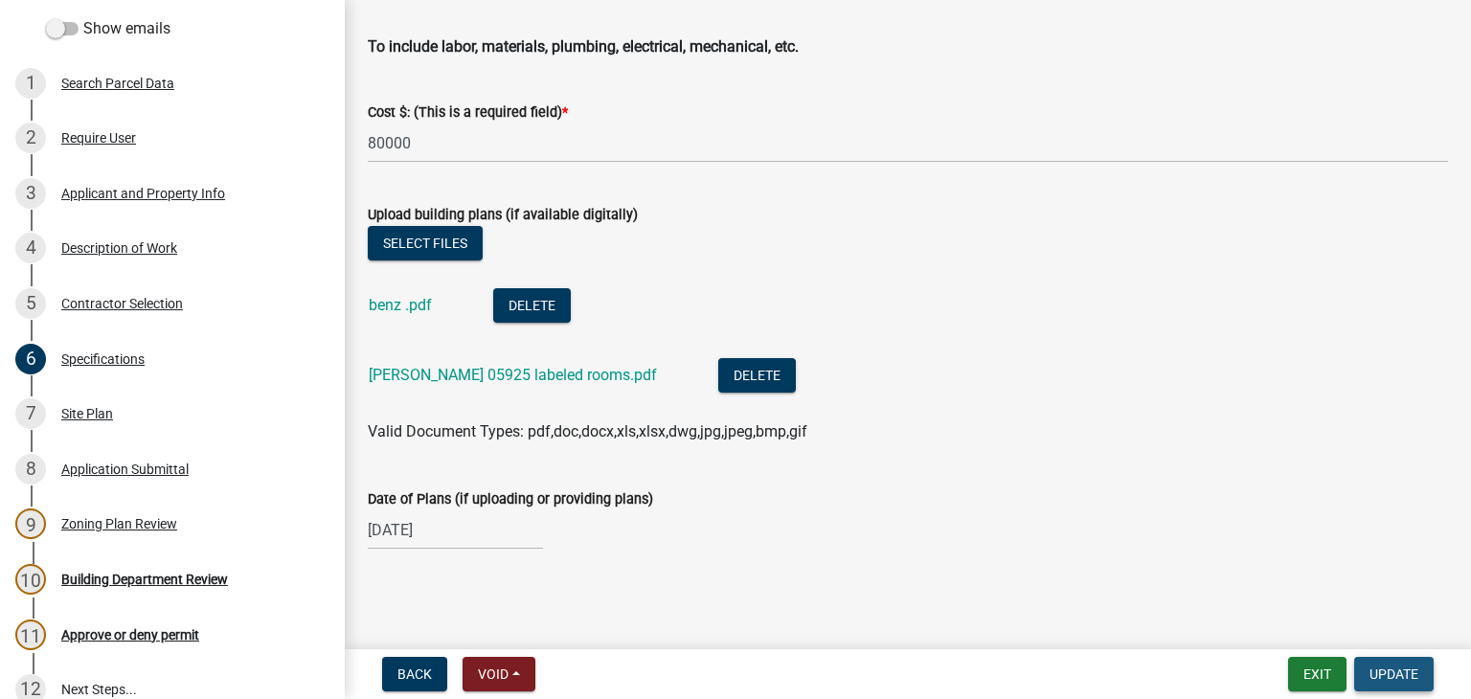
click at [1391, 674] on span "Update" at bounding box center [1393, 674] width 49 height 15
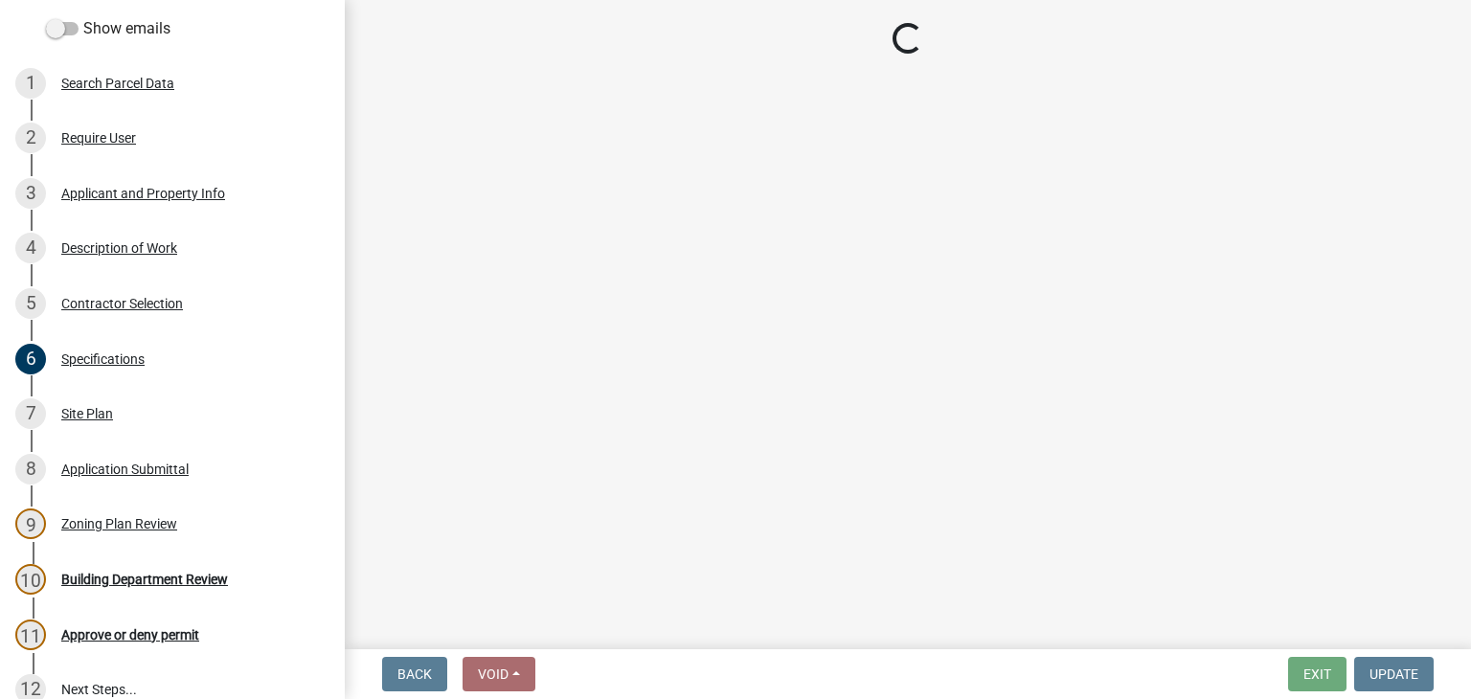
select select "87bb139e-f6c2-4dc9-9ab4-6233e73c59eb"
select select "689549b3-38a5-47de-8a89-287a50612ed0"
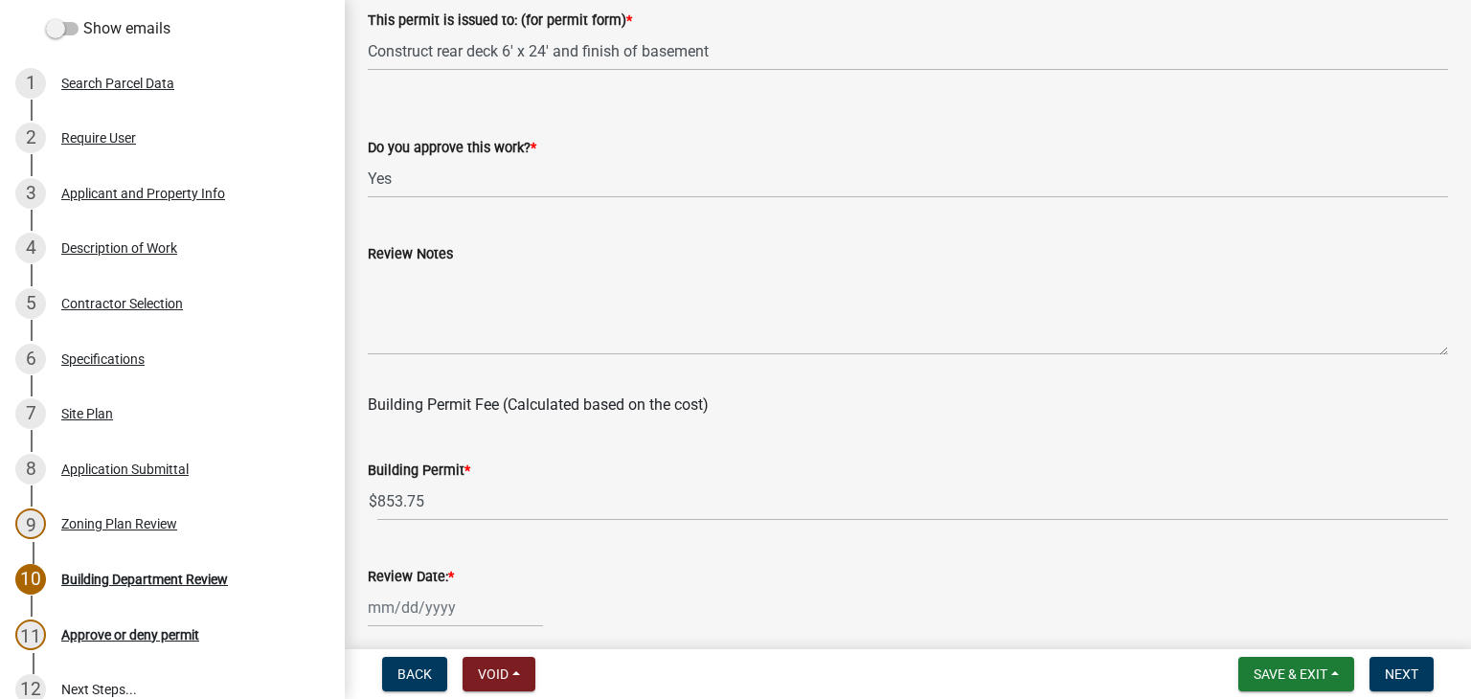
scroll to position [287, 0]
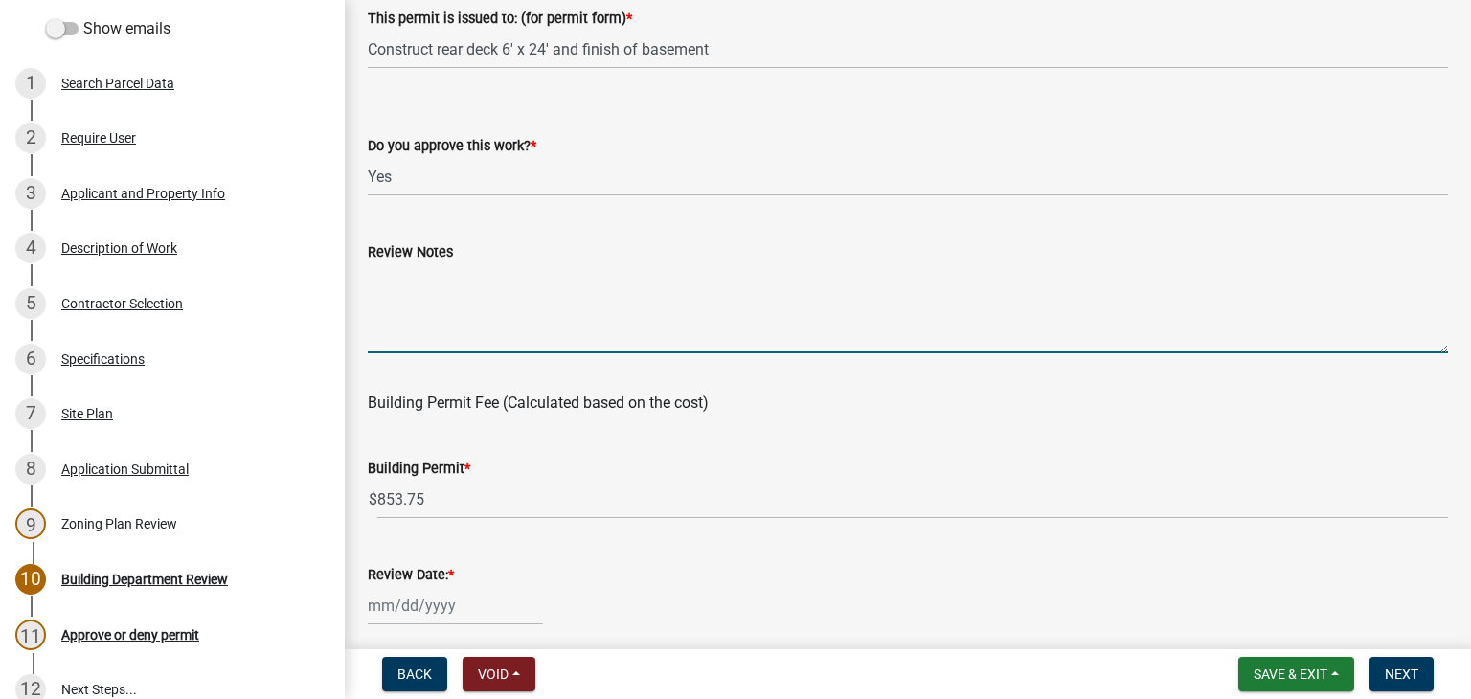
click at [464, 298] on textarea "Review Notes" at bounding box center [908, 308] width 1080 height 90
click at [538, 305] on textarea "Call for footing, framing and final inspections. Smoke/CO detectors will be nee…" at bounding box center [908, 308] width 1080 height 90
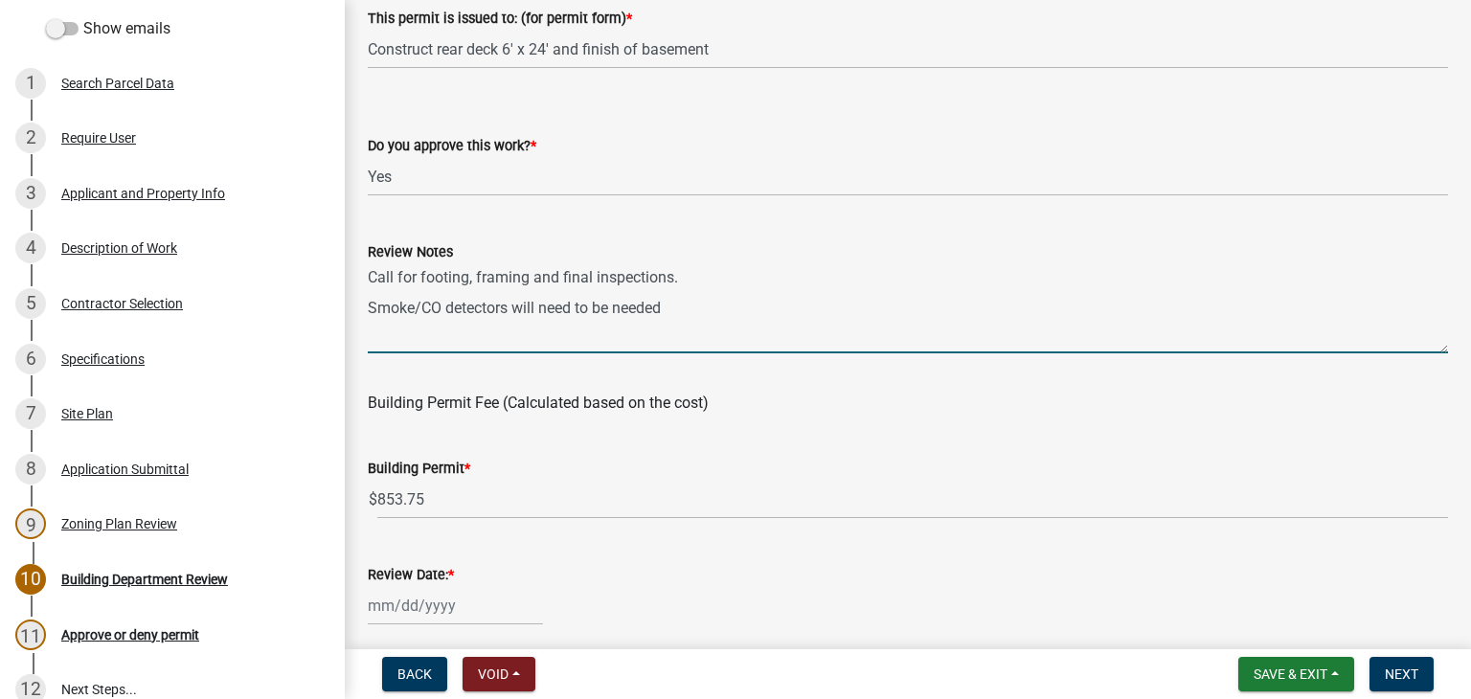
click at [668, 303] on textarea "Call for footing, framing and final inspections. Smoke/CO detectors will need t…" at bounding box center [908, 308] width 1080 height 90
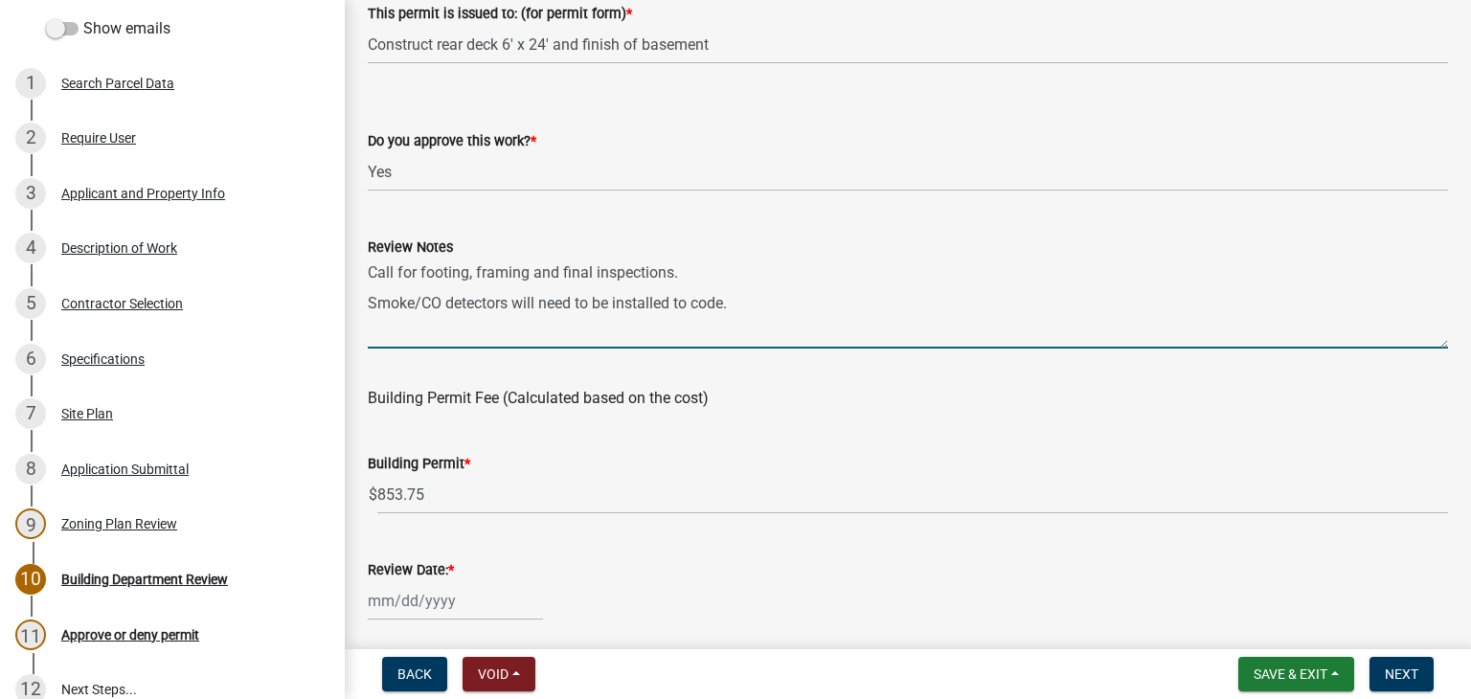
scroll to position [408, 0]
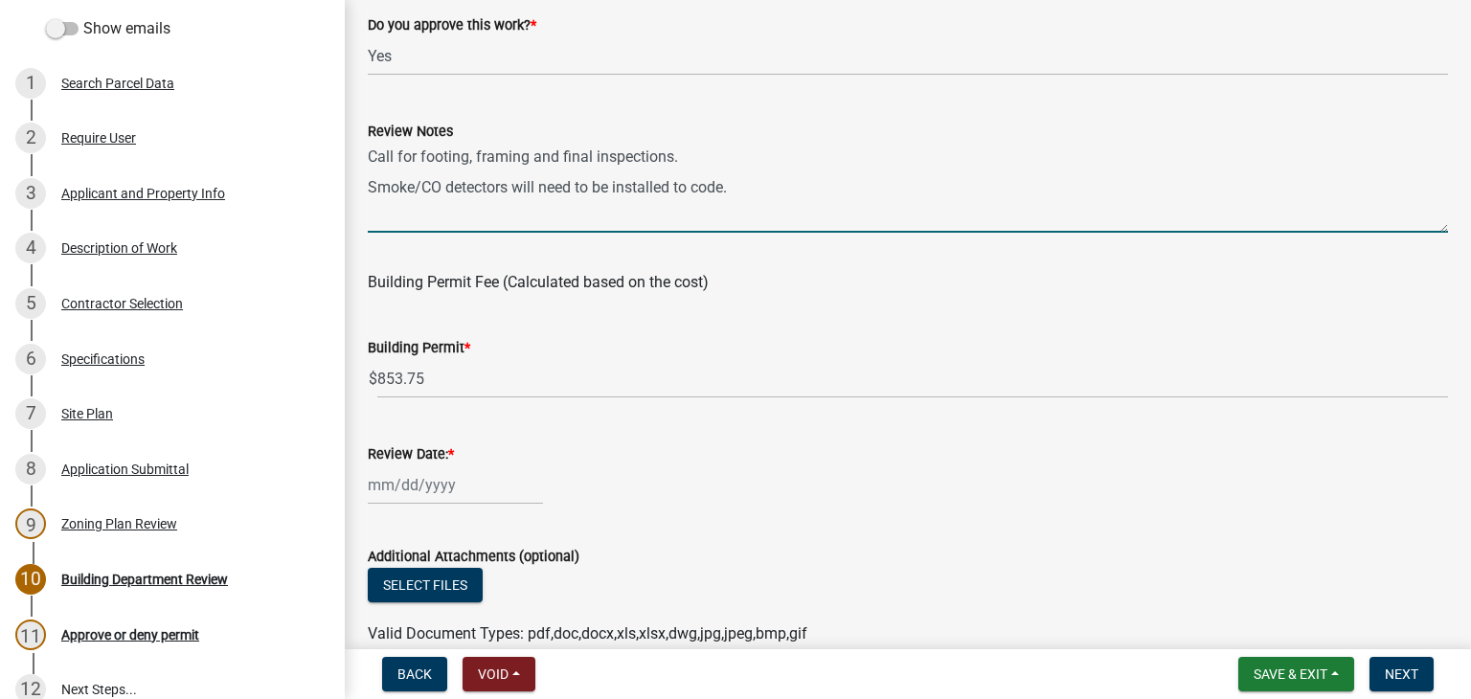
type textarea "Call for footing, framing and final inspections. Smoke/CO detectors will need t…"
click at [459, 485] on div at bounding box center [455, 484] width 175 height 39
select select "10"
select select "2025"
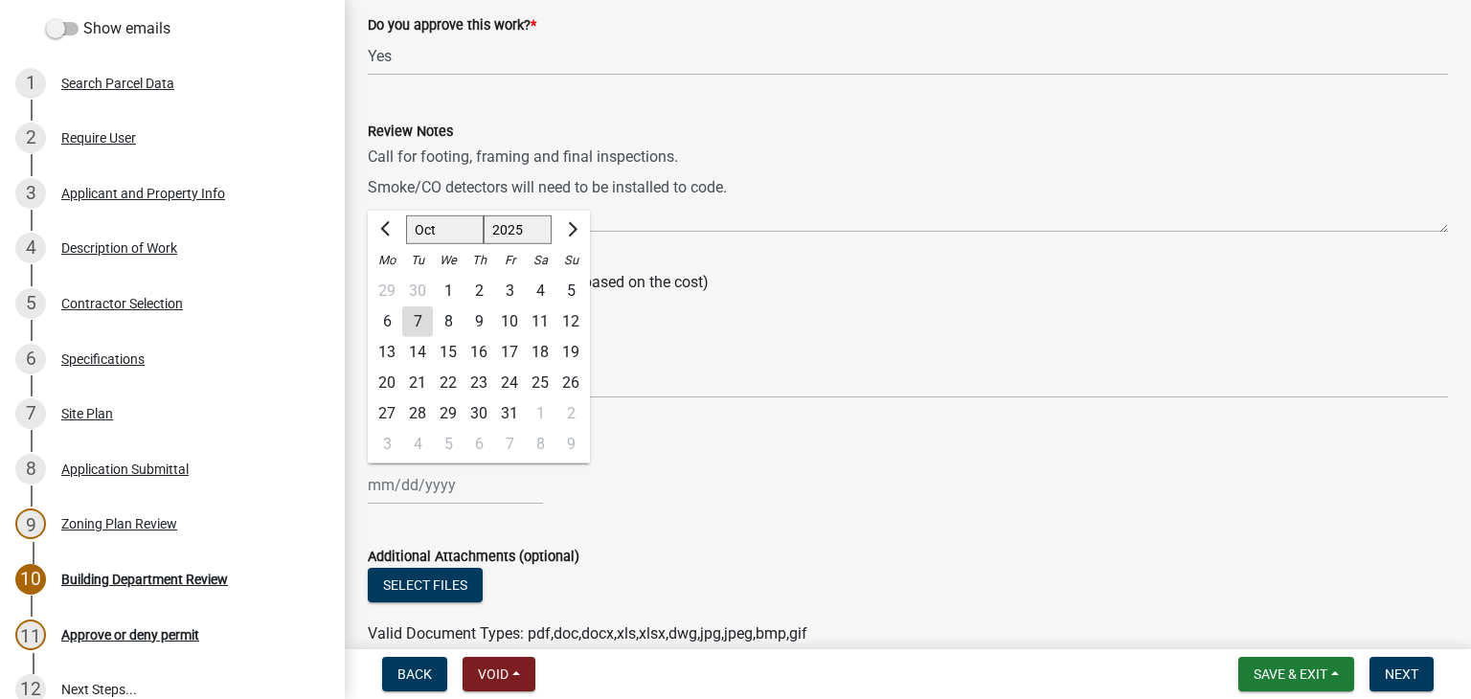
click at [417, 319] on div "7" at bounding box center [417, 321] width 31 height 31
type input "[DATE]"
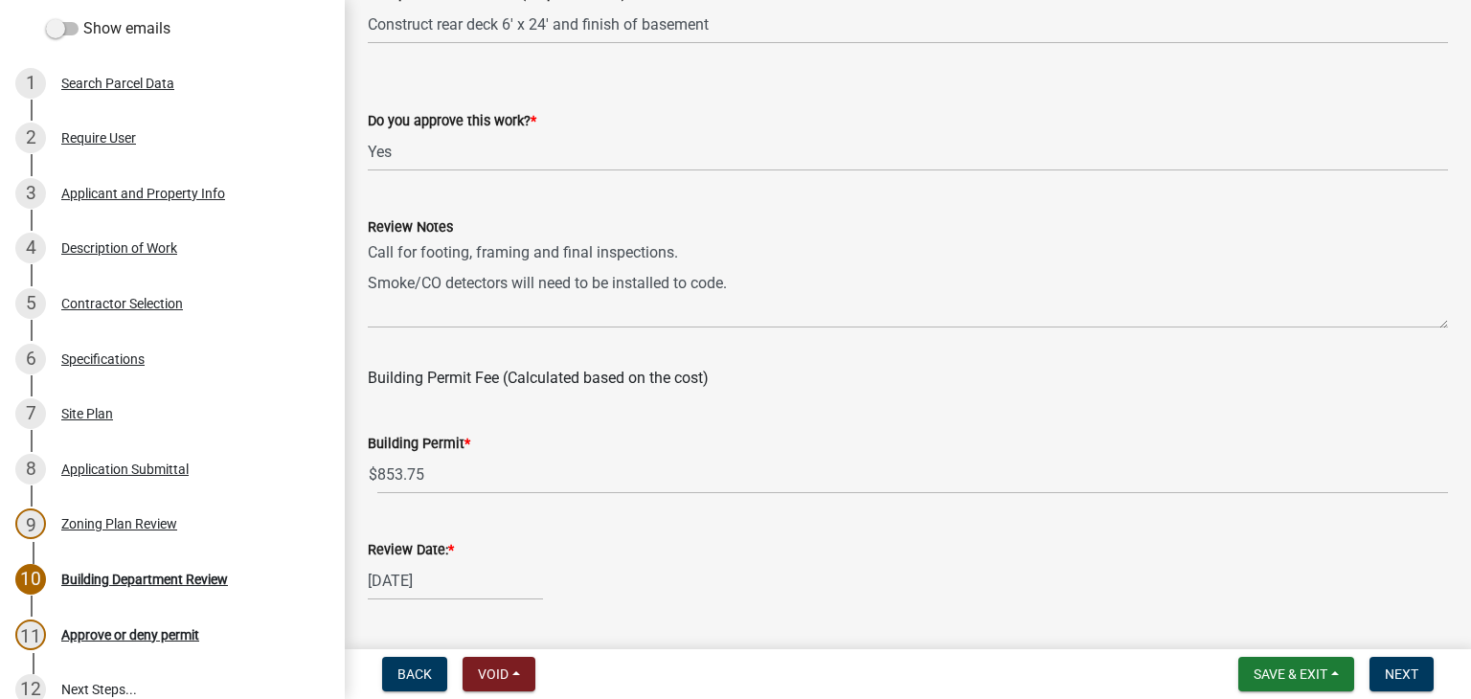
scroll to position [504, 0]
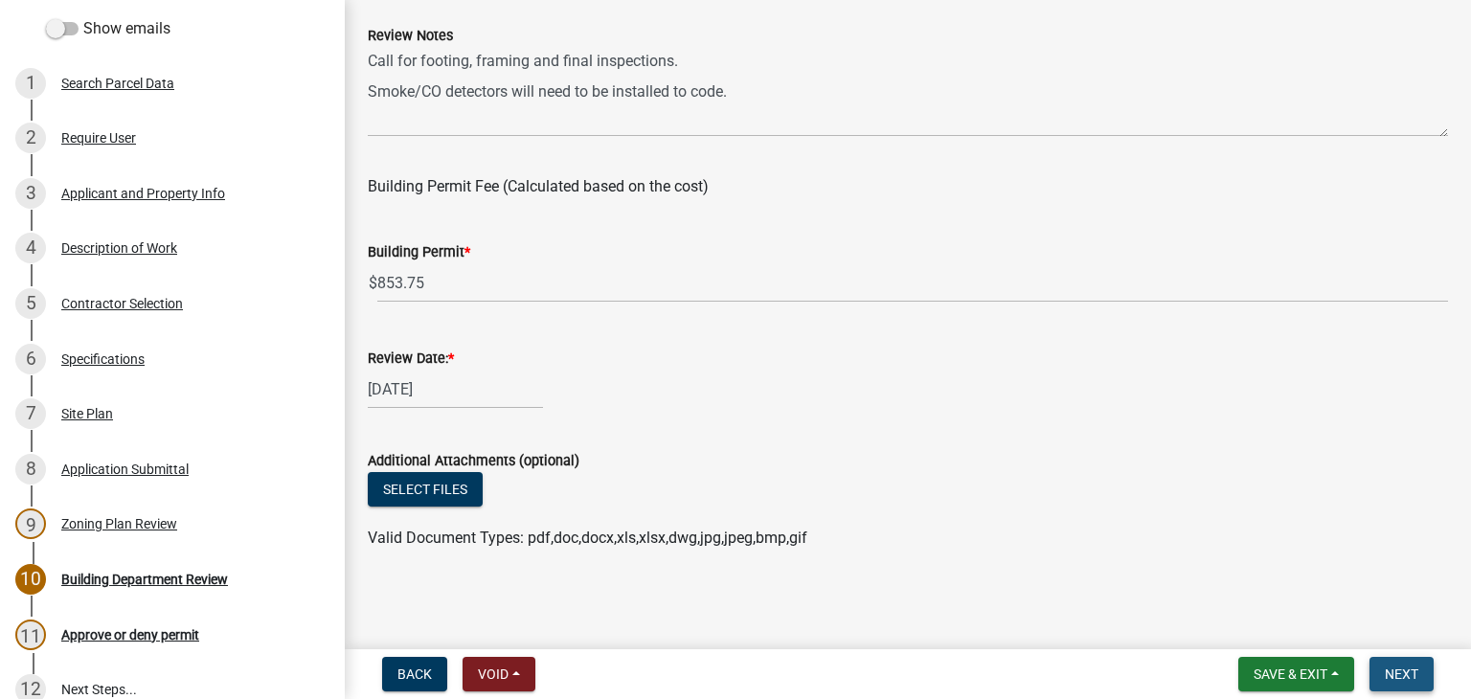
click at [1406, 670] on span "Next" at bounding box center [1402, 674] width 34 height 15
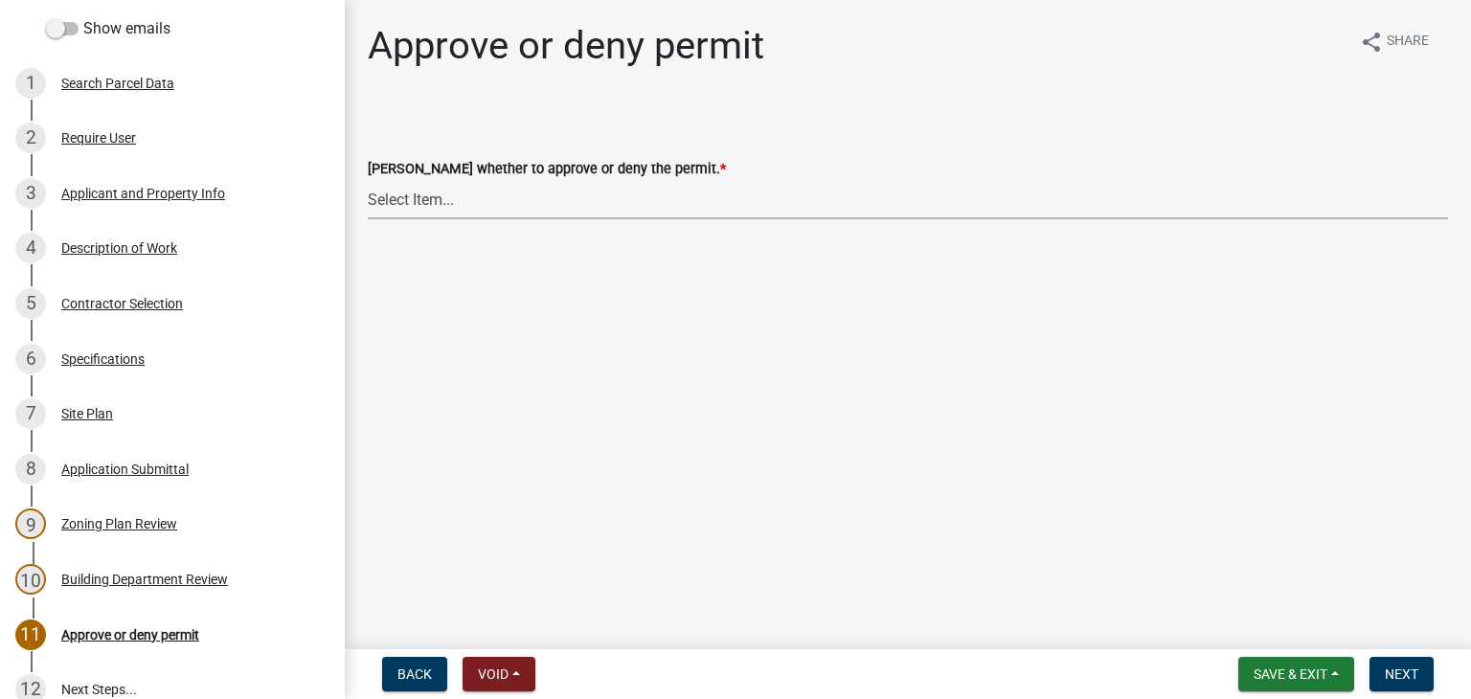
click at [414, 192] on select "Select Item... Approve Deny" at bounding box center [908, 199] width 1080 height 39
click at [368, 180] on select "Select Item... Approve Deny" at bounding box center [908, 199] width 1080 height 39
select select "d6055423-832b-4dbf-8b87-0bb94d1ae5d3"
click at [1405, 669] on span "Next" at bounding box center [1402, 674] width 34 height 15
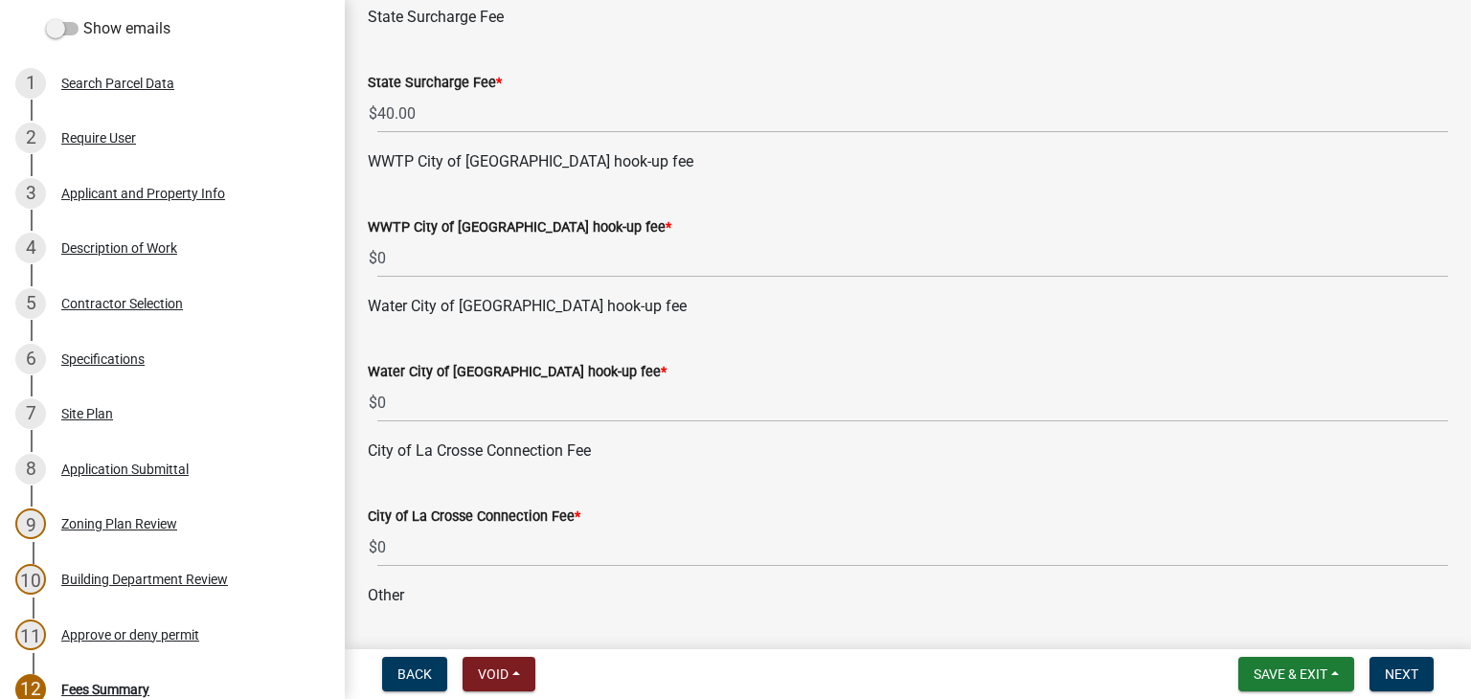
scroll to position [383, 0]
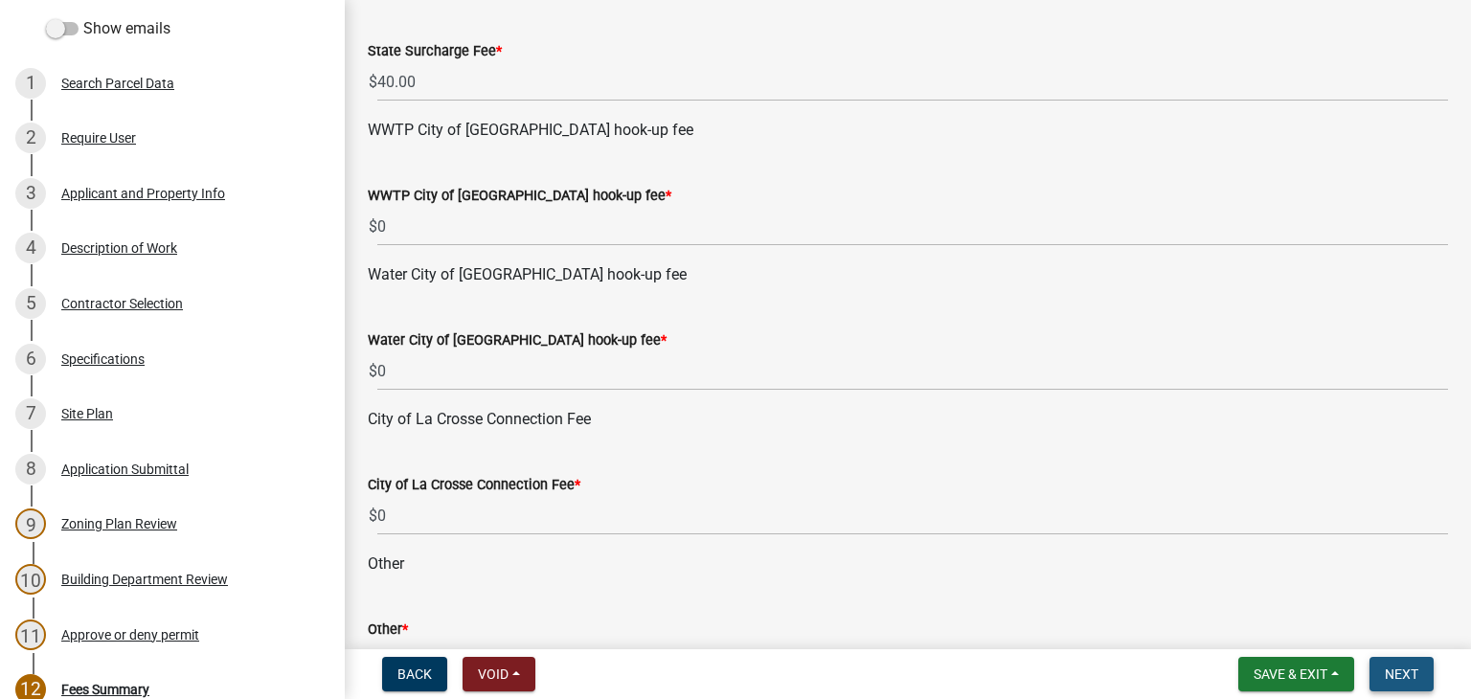
click at [1397, 668] on span "Next" at bounding box center [1402, 674] width 34 height 15
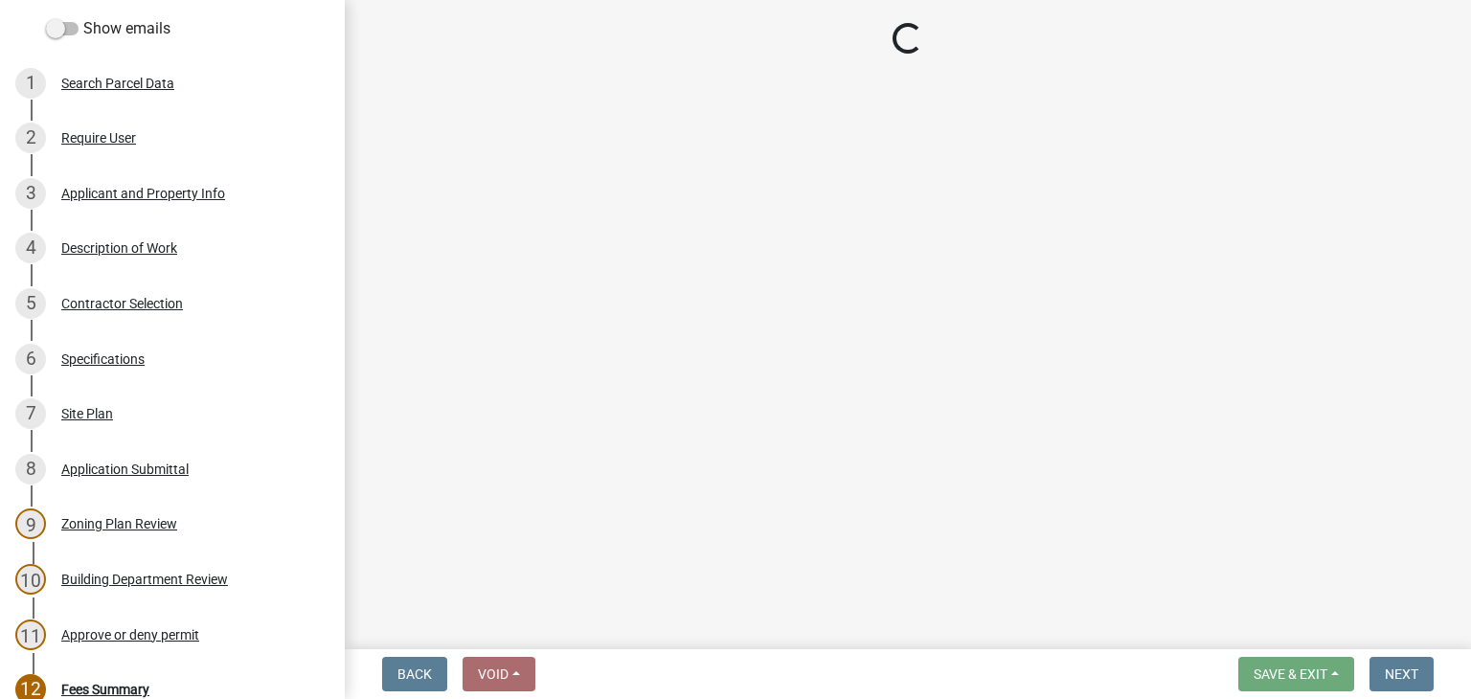
select select "3: 3"
